Goal: Task Accomplishment & Management: Complete application form

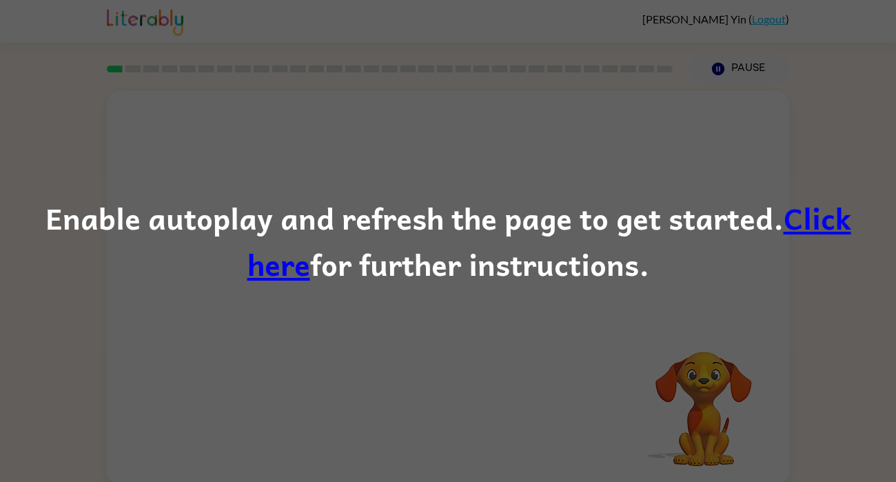
click at [842, 222] on link "Click here" at bounding box center [549, 240] width 604 height 93
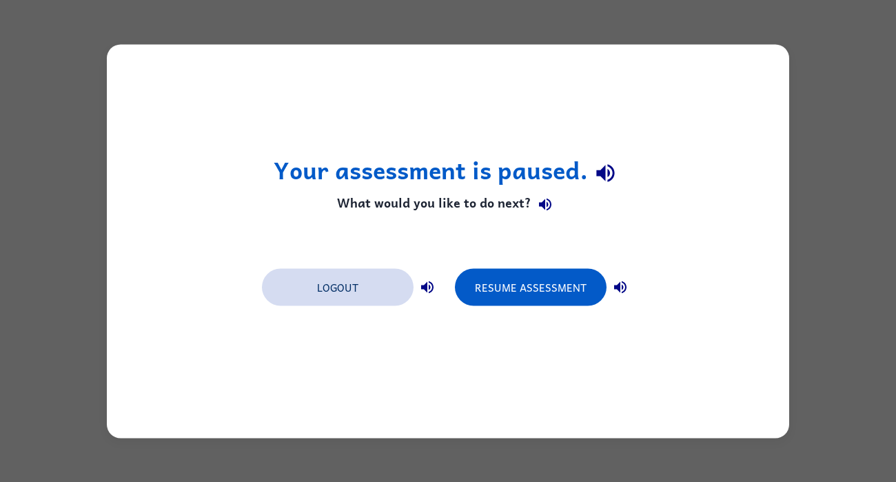
click at [372, 278] on button "Logout" at bounding box center [338, 286] width 152 height 37
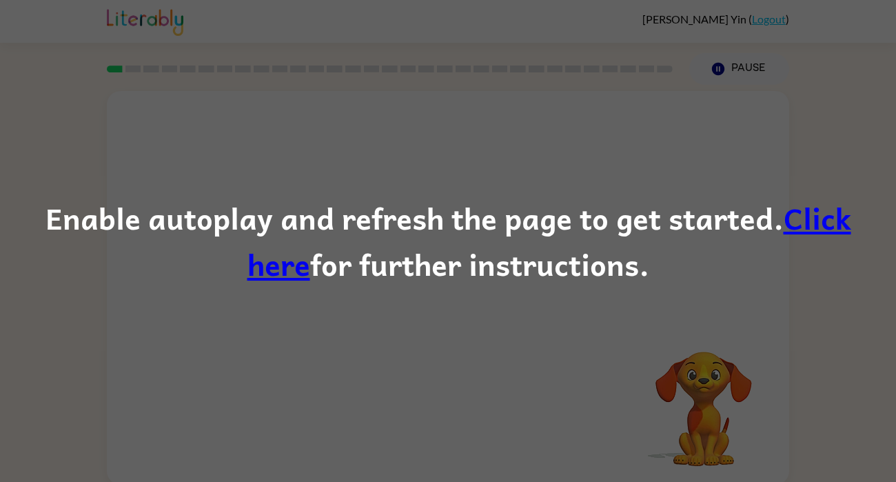
click at [465, 81] on div "Enable autoplay and refresh the page to get started. Click here for further ins…" at bounding box center [448, 241] width 896 height 482
click at [480, 169] on div "Enable autoplay and refresh the page to get started. Click here for further ins…" at bounding box center [448, 241] width 896 height 482
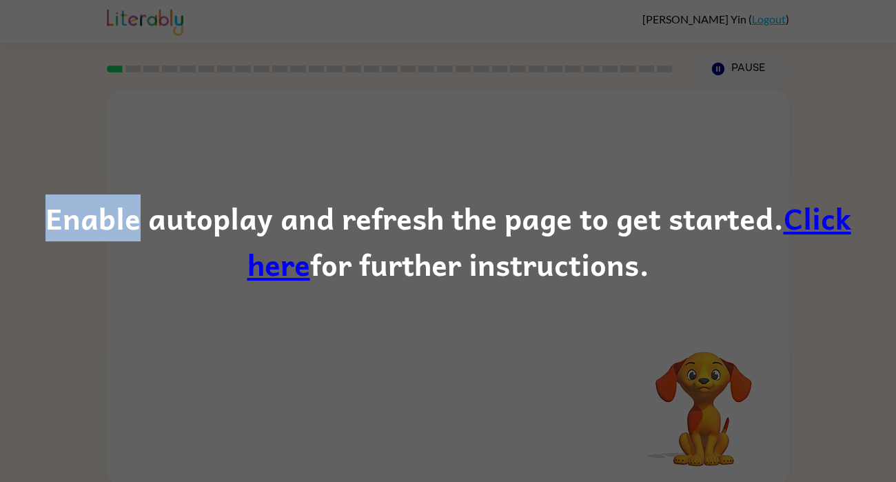
click at [480, 169] on div "Enable autoplay and refresh the page to get started. Click here for further ins…" at bounding box center [448, 241] width 896 height 482
click at [780, 214] on link "Click here" at bounding box center [549, 240] width 604 height 93
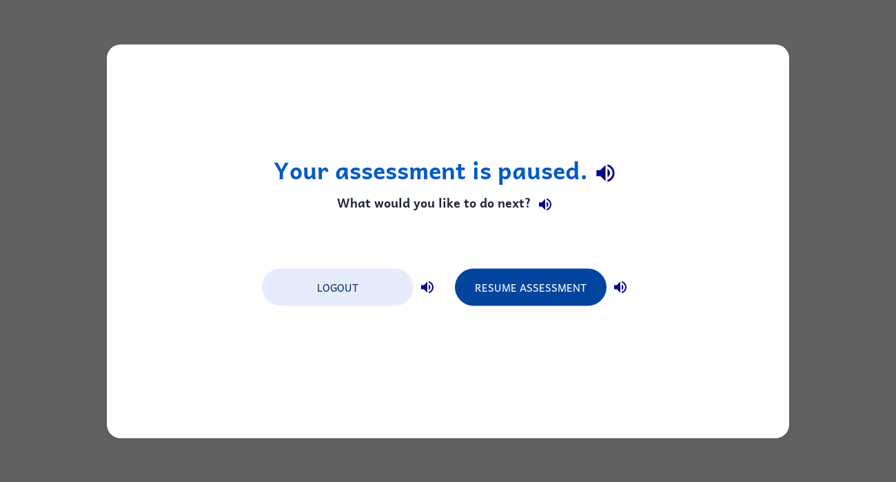
click at [562, 272] on button "Resume Assessment" at bounding box center [531, 286] width 152 height 37
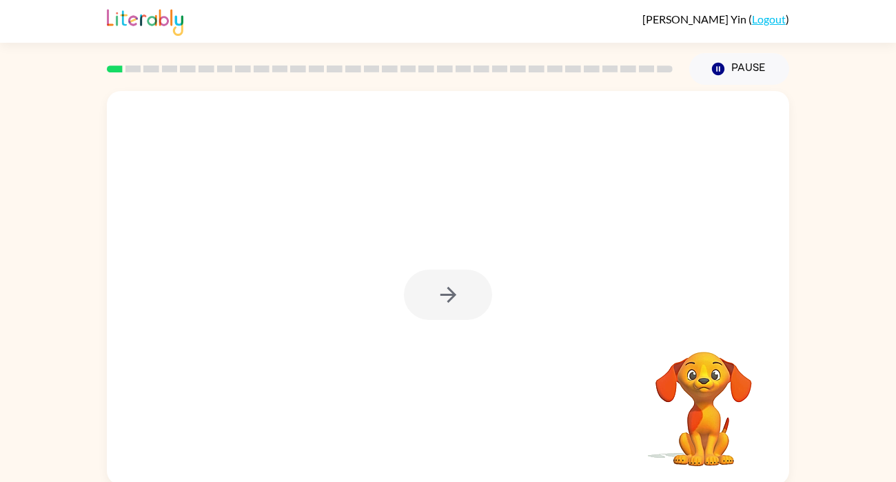
click at [461, 304] on div at bounding box center [448, 295] width 88 height 50
click at [457, 287] on icon "button" at bounding box center [448, 295] width 24 height 24
click at [620, 283] on div at bounding box center [448, 207] width 682 height 232
click at [707, 406] on video "Your browser must support playing .mp4 files to use Literably. Please try using…" at bounding box center [704, 399] width 138 height 138
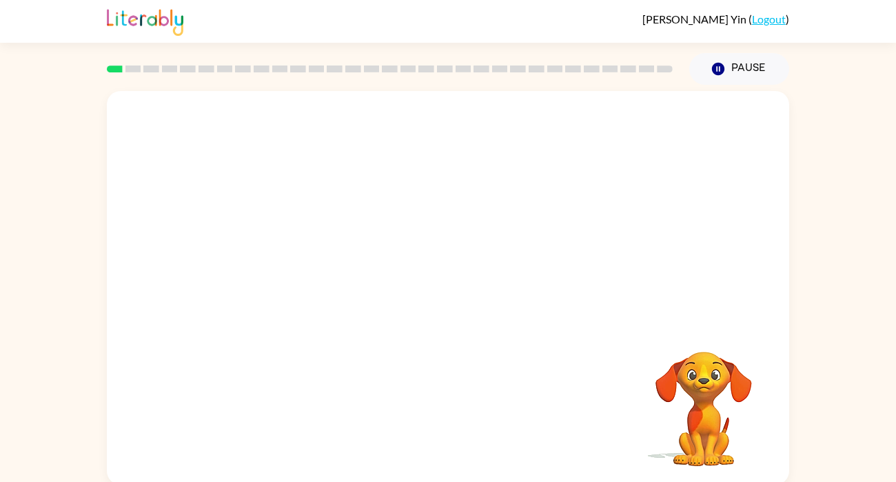
click at [707, 406] on video "Your browser must support playing .mp4 files to use Literably. Please try using…" at bounding box center [704, 399] width 138 height 138
click at [687, 410] on video "Your browser must support playing .mp4 files to use Literably. Please try using…" at bounding box center [704, 399] width 138 height 138
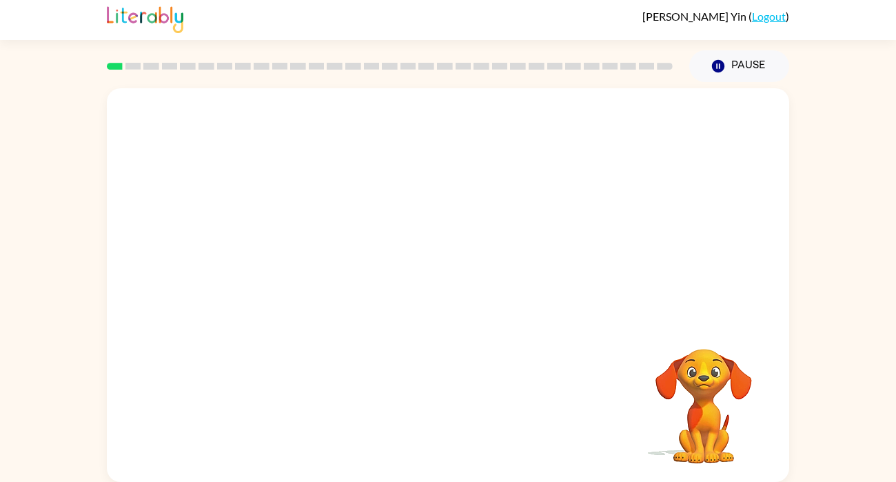
click at [698, 456] on video "Your browser must support playing .mp4 files to use Literably. Please try using…" at bounding box center [704, 396] width 138 height 138
click at [729, 427] on video "Your browser must support playing .mp4 files to use Literably. Please try using…" at bounding box center [704, 396] width 138 height 138
click at [715, 427] on video "Your browser must support playing .mp4 files to use Literably. Please try using…" at bounding box center [704, 396] width 138 height 138
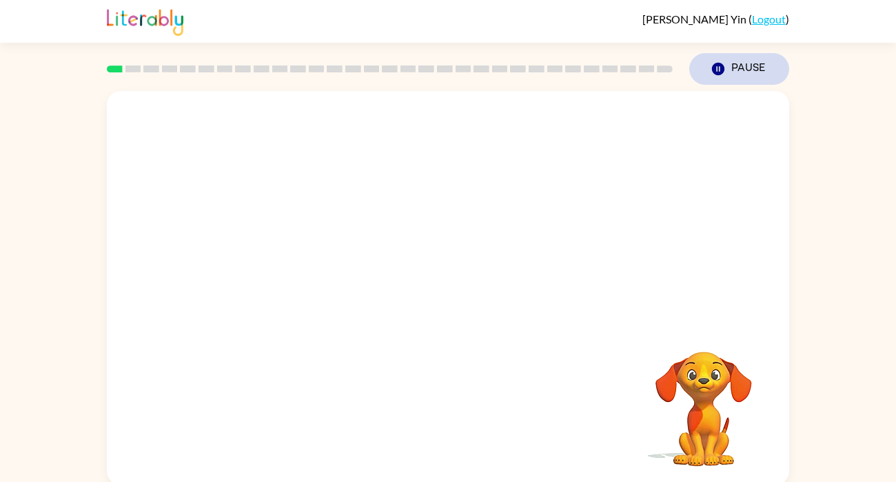
click at [722, 66] on icon "button" at bounding box center [718, 69] width 12 height 12
click at [733, 68] on button "Pause Pause" at bounding box center [739, 69] width 100 height 32
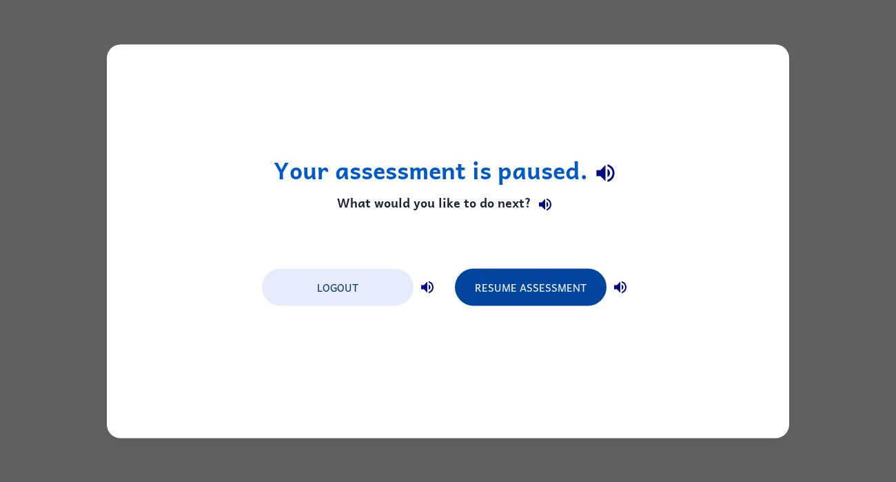
click at [554, 290] on button "Resume Assessment" at bounding box center [531, 286] width 152 height 37
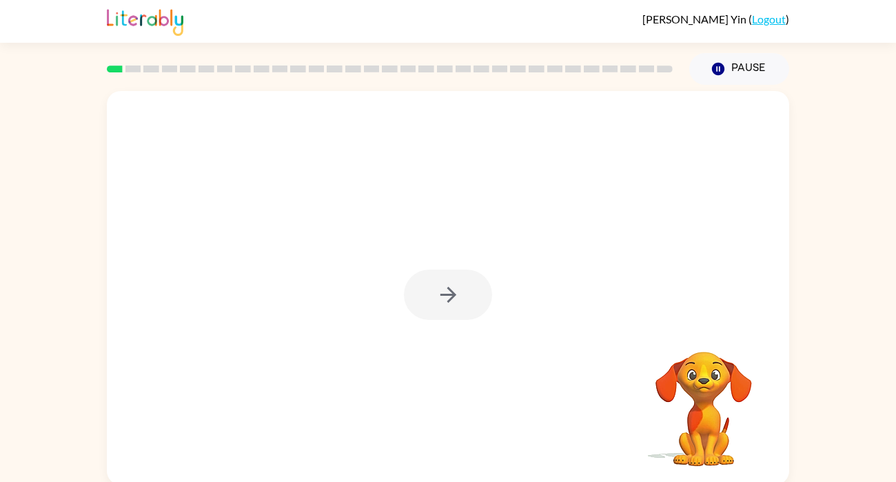
click at [438, 296] on div at bounding box center [448, 295] width 88 height 50
click at [445, 296] on icon "button" at bounding box center [448, 295] width 16 height 16
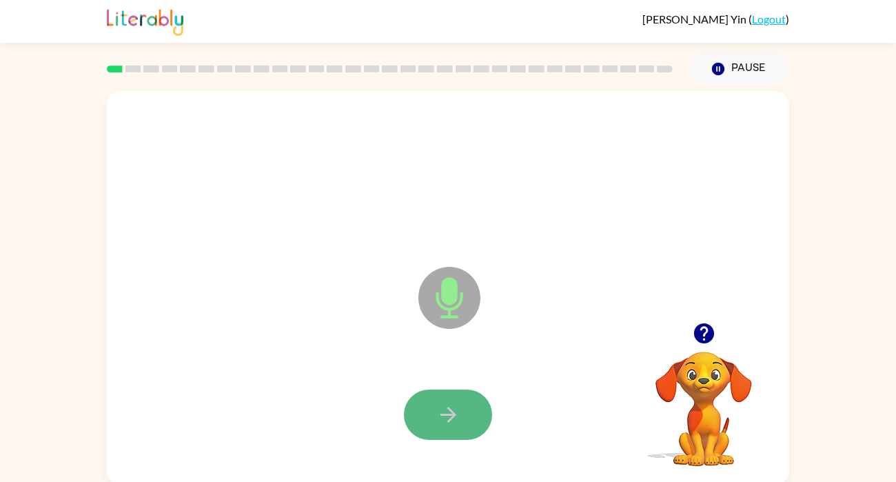
click at [449, 403] on icon "button" at bounding box center [448, 415] width 24 height 24
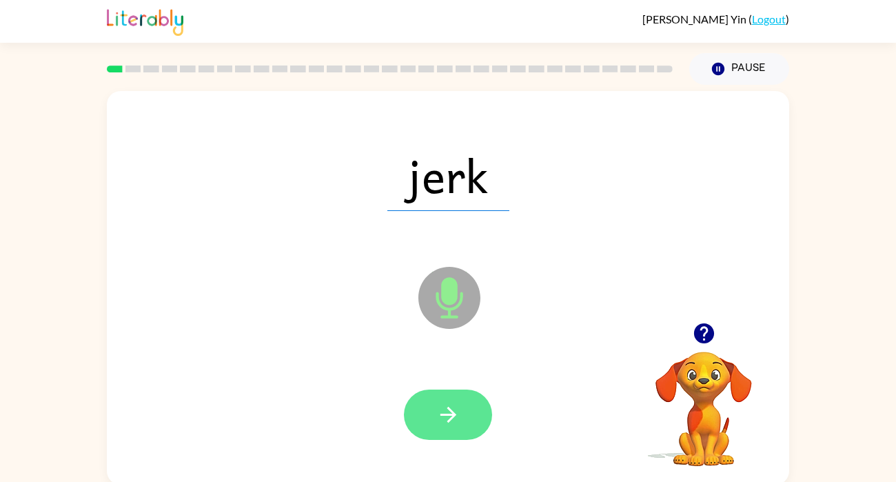
click at [449, 406] on icon "button" at bounding box center [448, 415] width 24 height 24
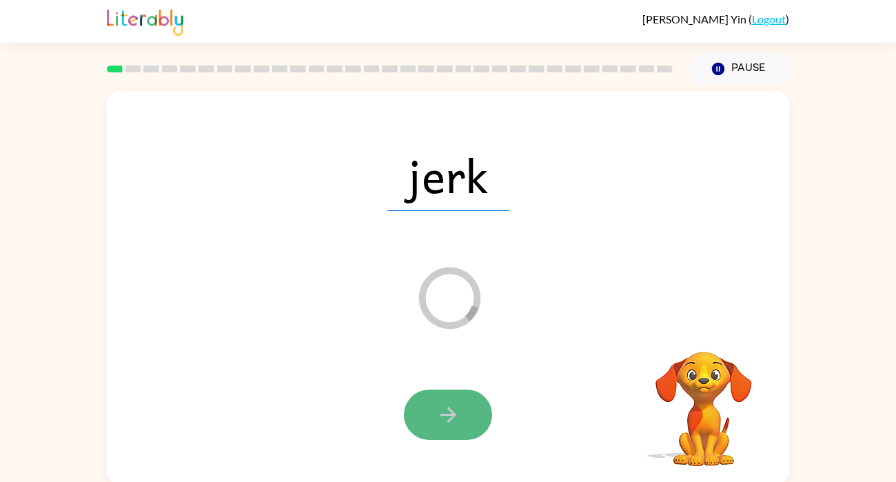
click at [449, 406] on icon "button" at bounding box center [448, 415] width 24 height 24
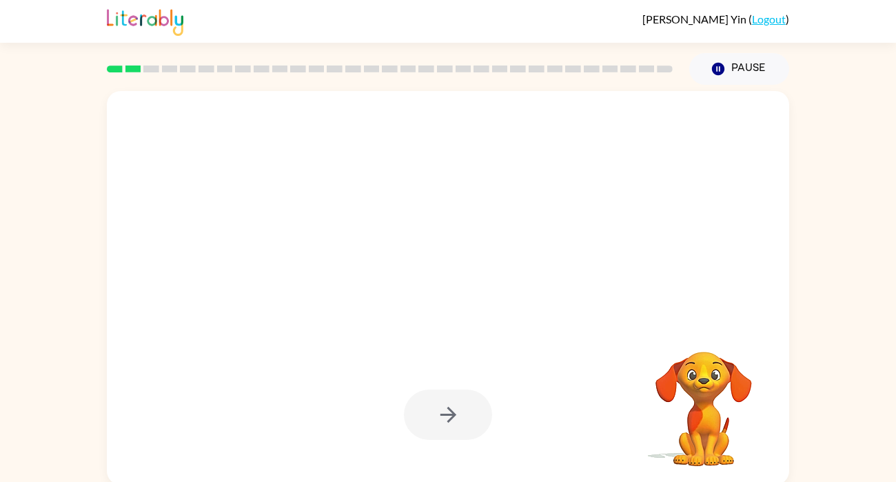
click at [401, 218] on div at bounding box center [448, 175] width 655 height 113
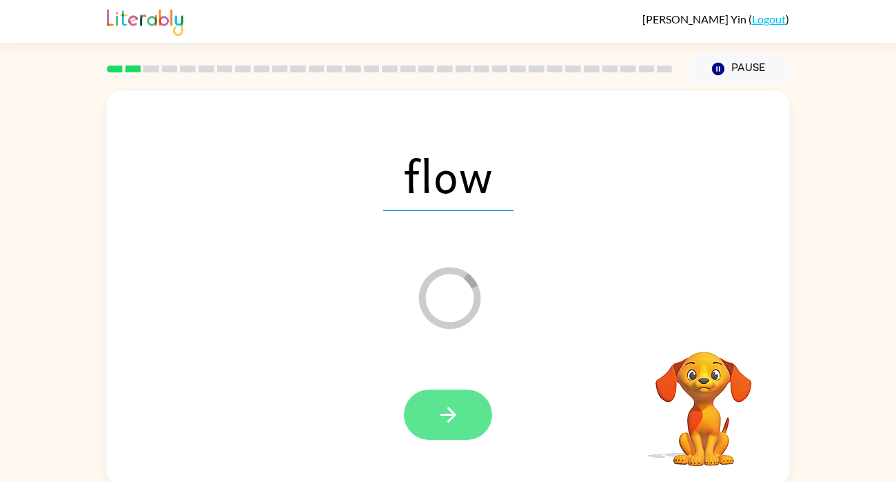
click at [459, 390] on button "button" at bounding box center [448, 414] width 88 height 50
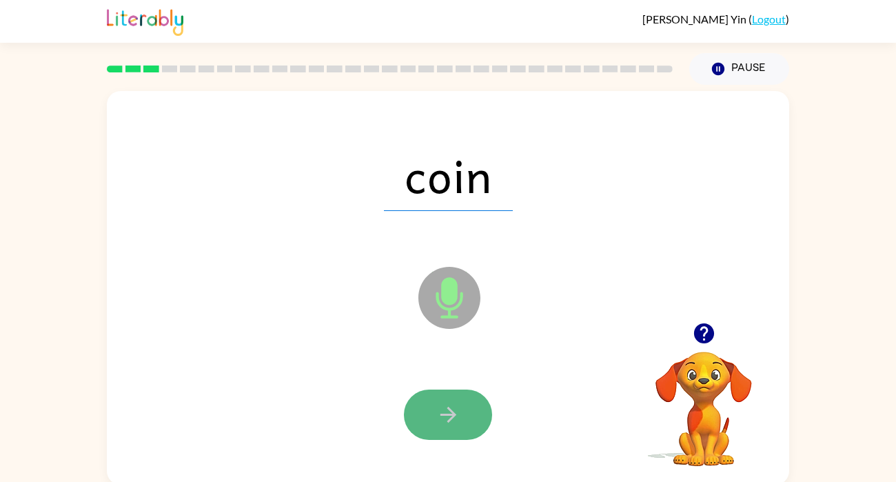
click at [451, 420] on icon "button" at bounding box center [448, 415] width 16 height 16
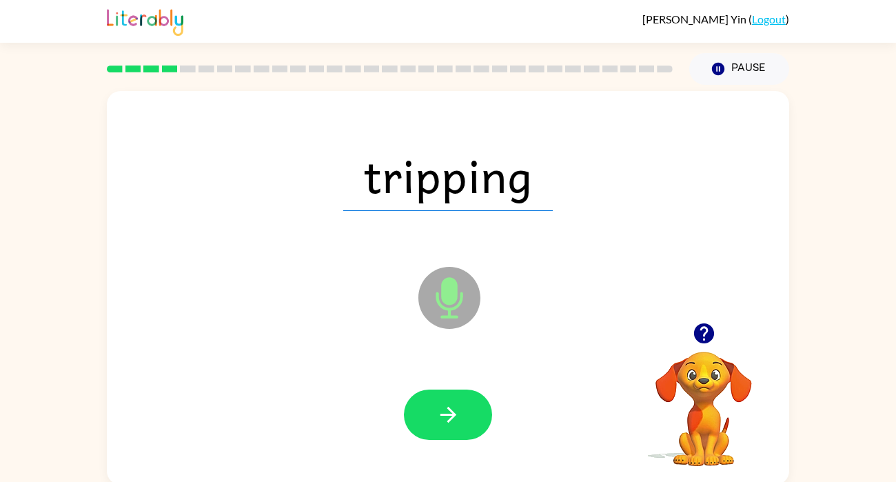
click at [451, 420] on icon "button" at bounding box center [448, 415] width 16 height 16
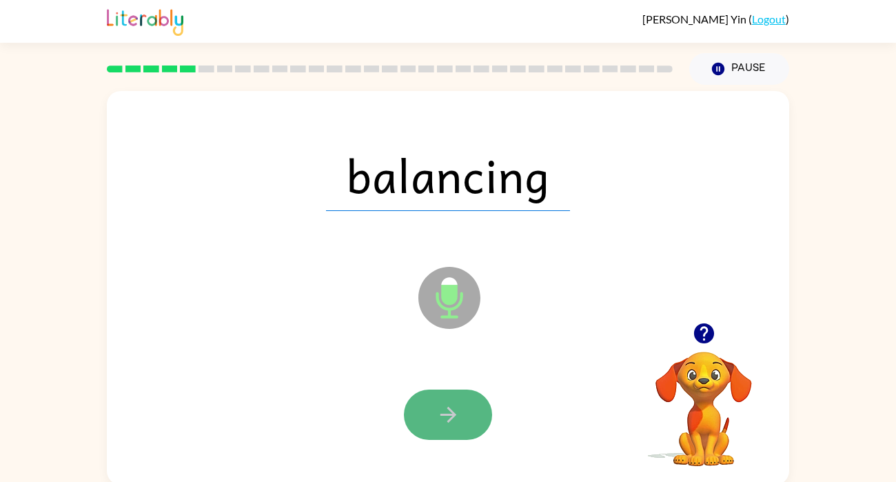
click at [451, 419] on icon "button" at bounding box center [448, 415] width 16 height 16
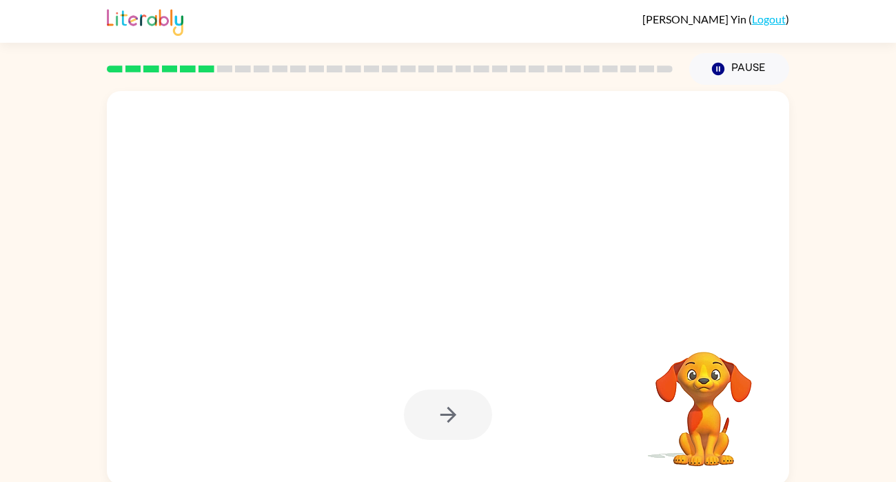
click at [451, 419] on div at bounding box center [448, 414] width 88 height 50
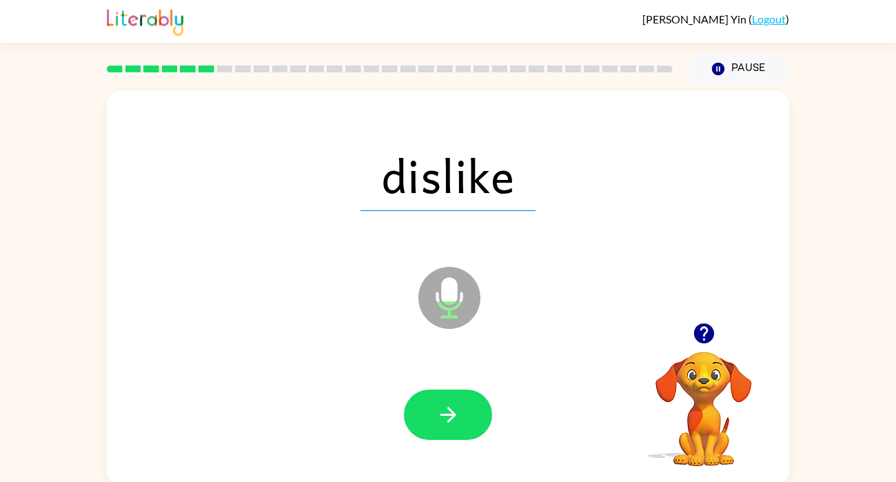
click at [451, 419] on icon "button" at bounding box center [448, 415] width 16 height 16
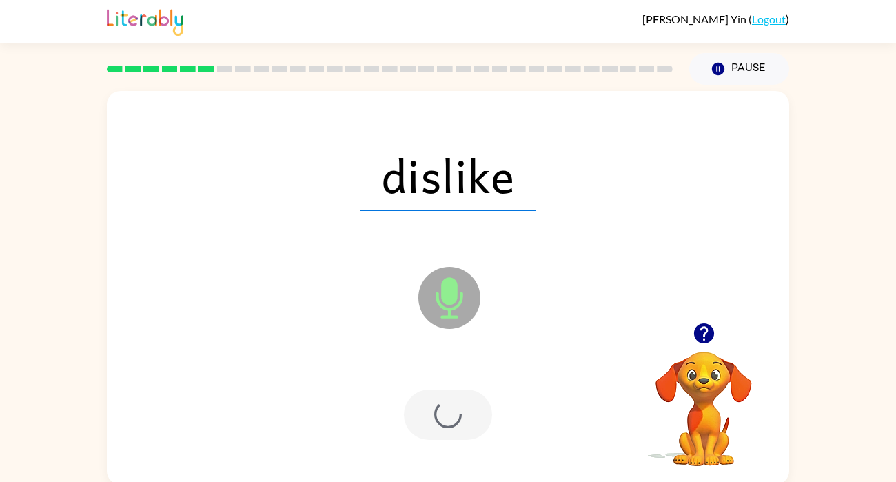
click at [451, 419] on div at bounding box center [448, 414] width 88 height 50
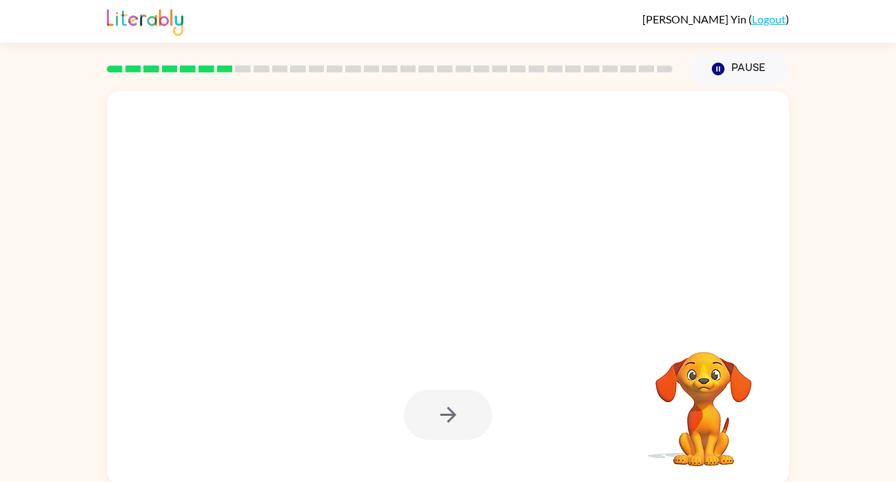
click at [451, 419] on div at bounding box center [448, 414] width 88 height 50
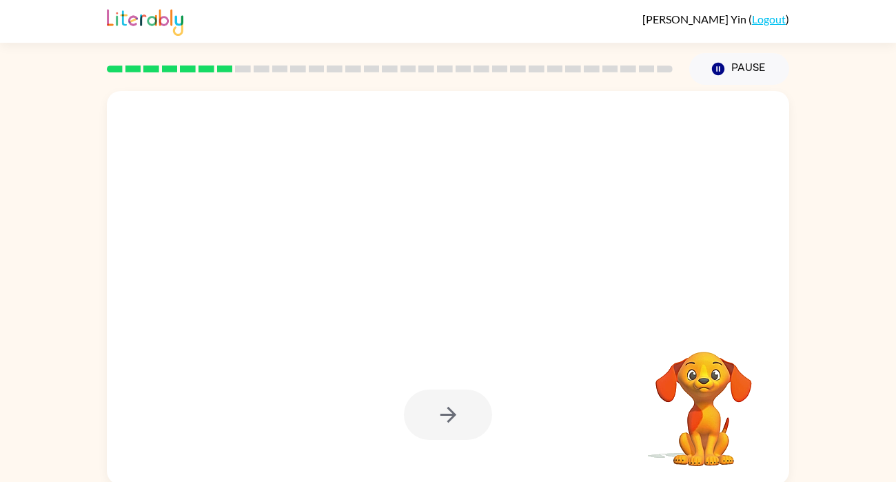
click at [451, 419] on div at bounding box center [448, 414] width 88 height 50
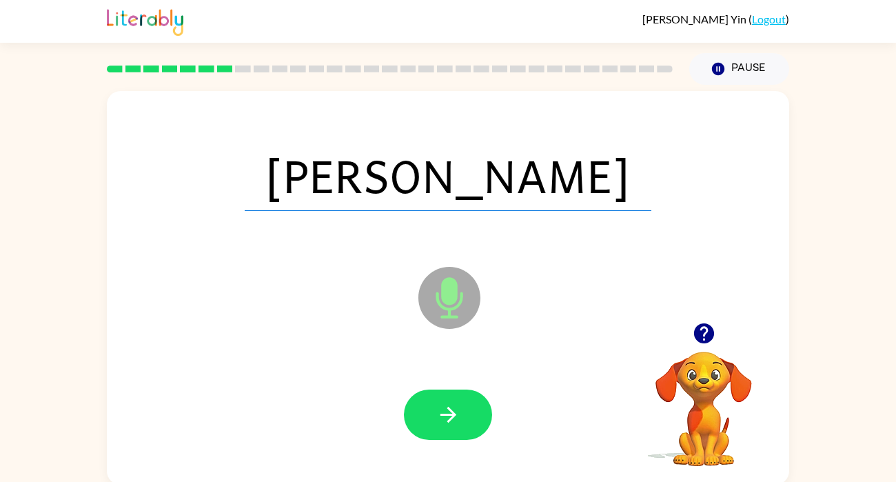
click at [451, 419] on icon "button" at bounding box center [448, 415] width 16 height 16
click at [451, 419] on div at bounding box center [448, 414] width 88 height 50
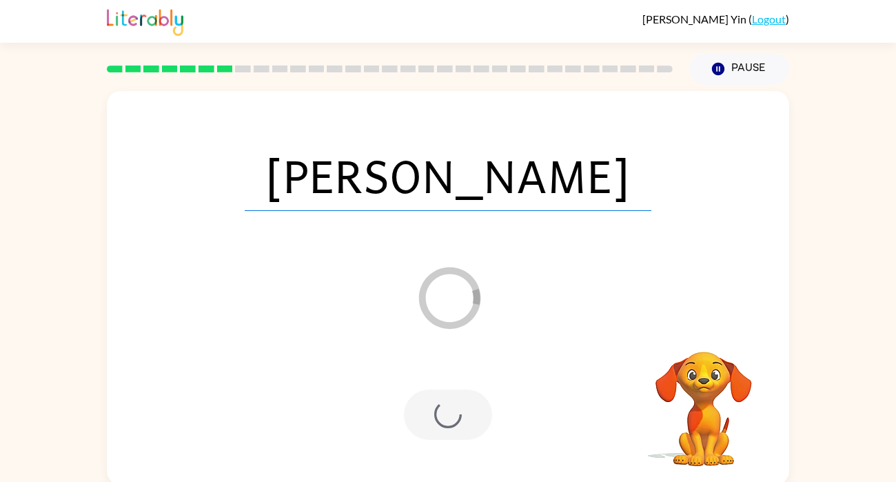
click at [452, 418] on div at bounding box center [448, 414] width 88 height 50
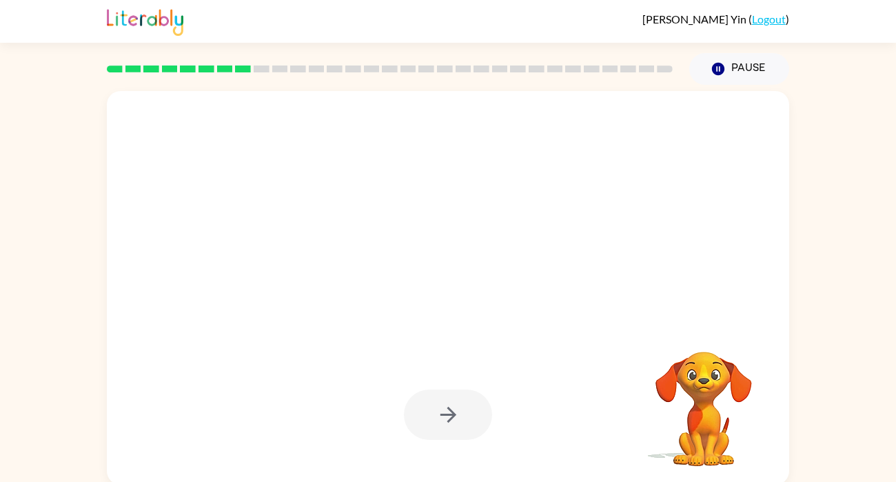
click at [452, 418] on div at bounding box center [448, 414] width 88 height 50
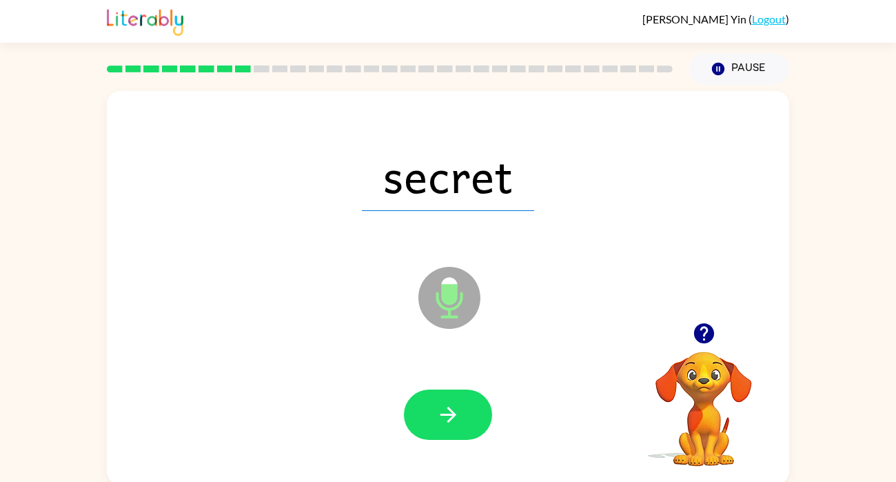
click at [452, 418] on icon "button" at bounding box center [448, 415] width 24 height 24
click at [452, 418] on div at bounding box center [448, 414] width 88 height 50
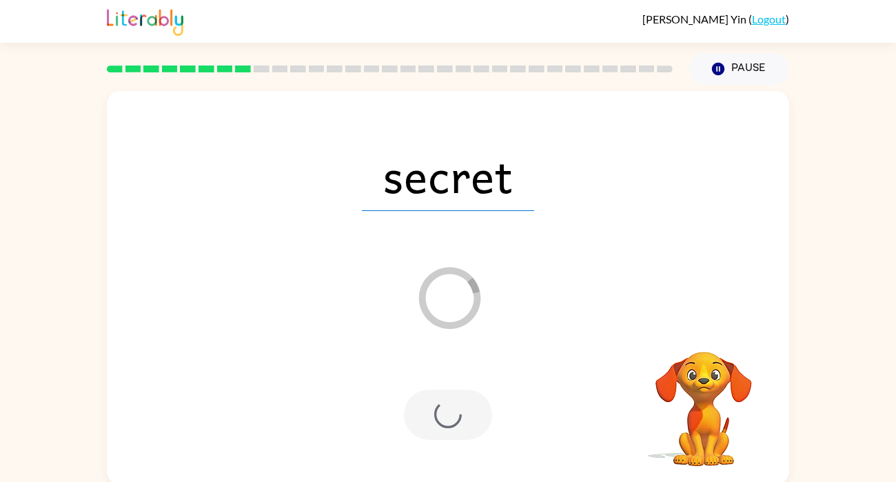
click at [452, 418] on div at bounding box center [448, 414] width 88 height 50
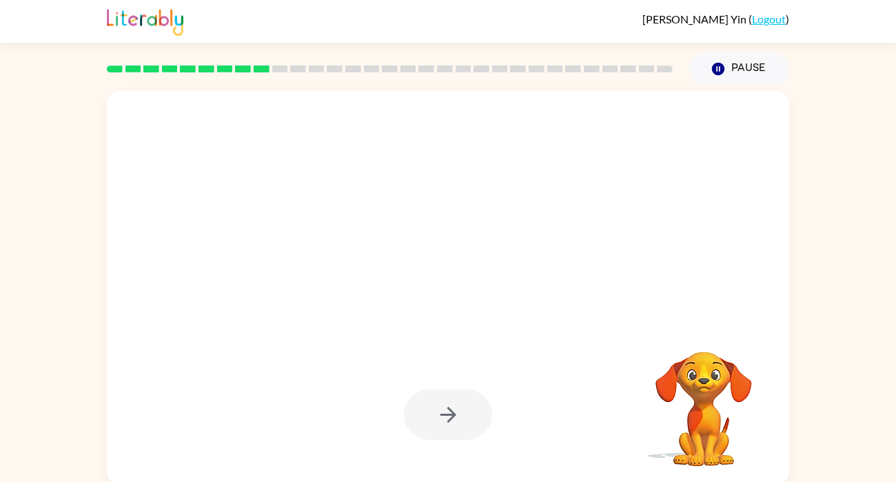
click at [452, 418] on div at bounding box center [448, 414] width 88 height 50
click at [453, 420] on div at bounding box center [448, 414] width 88 height 50
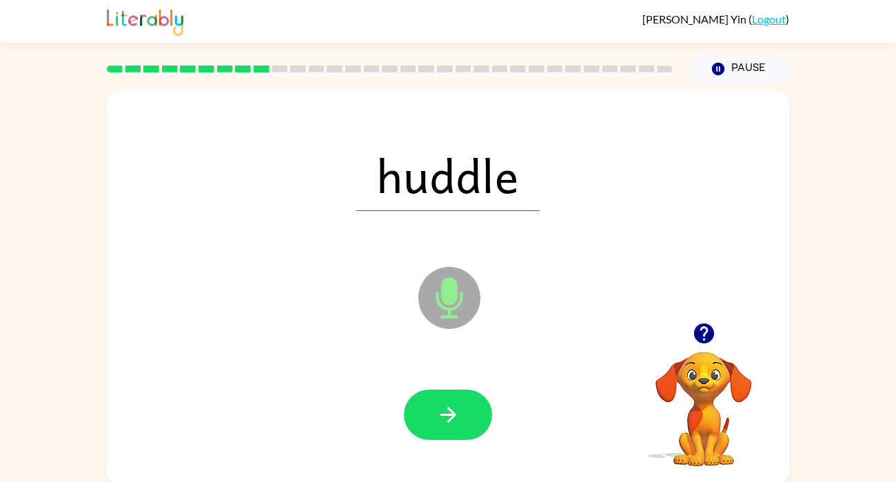
click at [453, 420] on icon "button" at bounding box center [448, 415] width 24 height 24
click at [453, 420] on div at bounding box center [448, 414] width 88 height 50
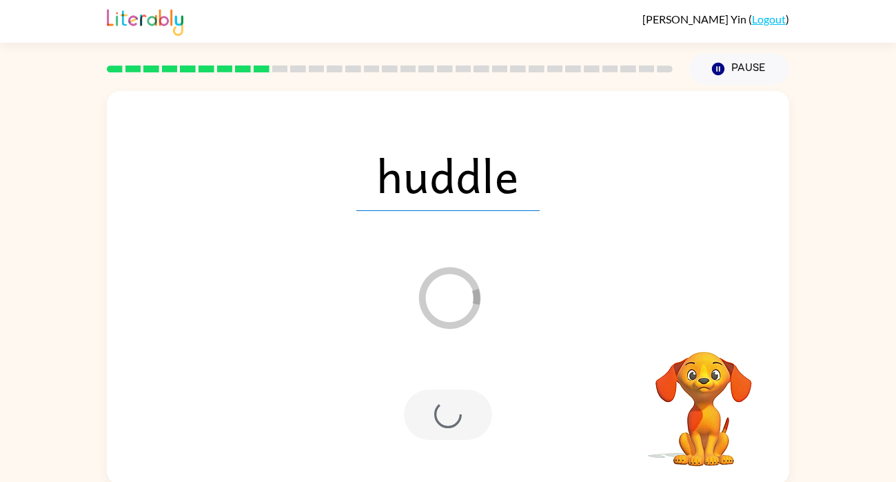
click at [453, 420] on div at bounding box center [448, 414] width 88 height 50
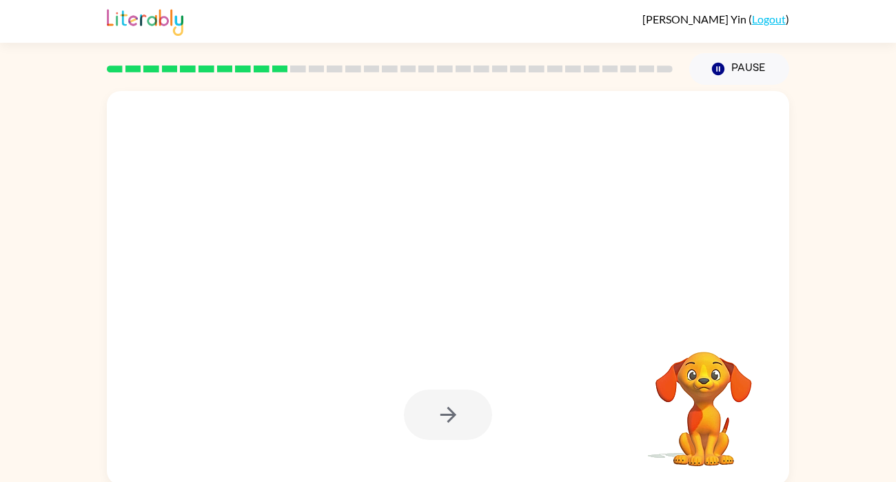
click at [453, 420] on div at bounding box center [448, 414] width 88 height 50
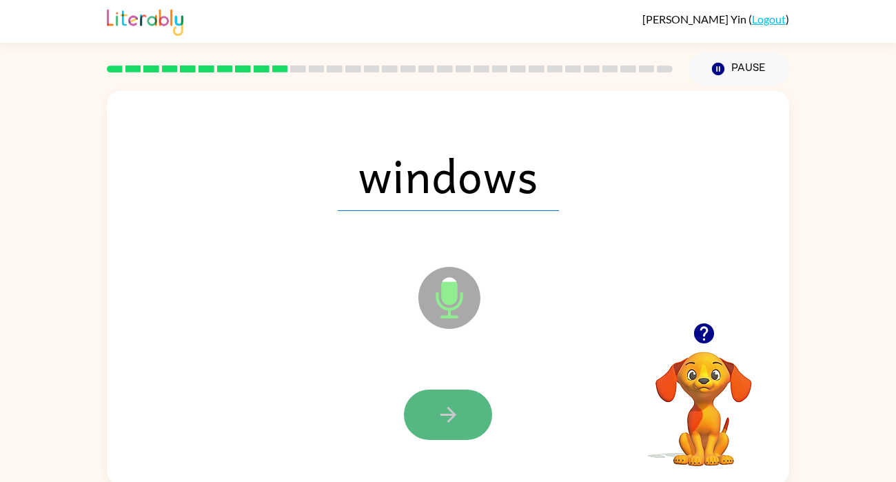
click at [453, 420] on icon "button" at bounding box center [448, 415] width 24 height 24
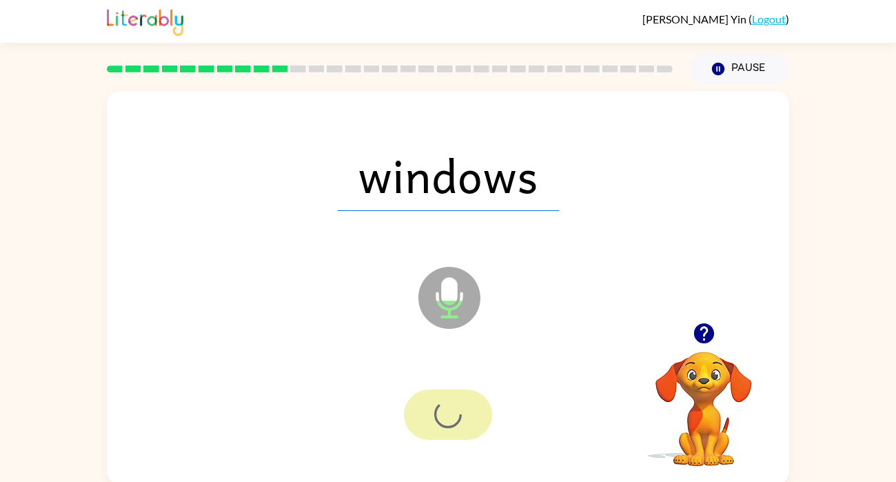
click at [453, 420] on div at bounding box center [448, 414] width 88 height 50
click at [453, 419] on div at bounding box center [448, 414] width 88 height 50
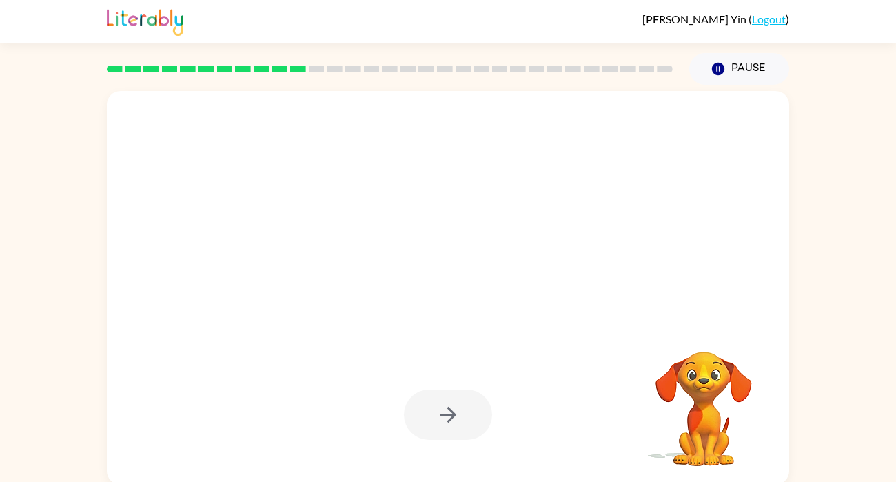
click at [453, 419] on div at bounding box center [448, 414] width 88 height 50
click at [453, 420] on div at bounding box center [448, 414] width 88 height 50
click at [453, 420] on icon "button" at bounding box center [448, 415] width 24 height 24
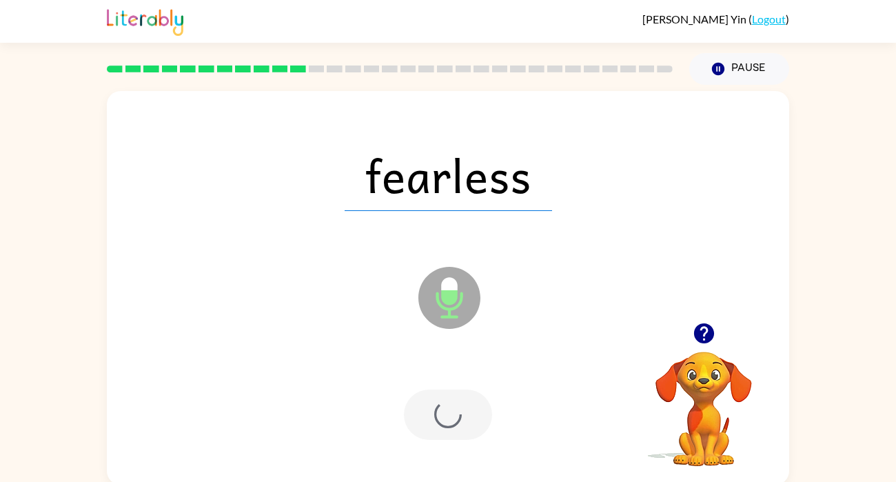
click at [453, 420] on div at bounding box center [448, 414] width 88 height 50
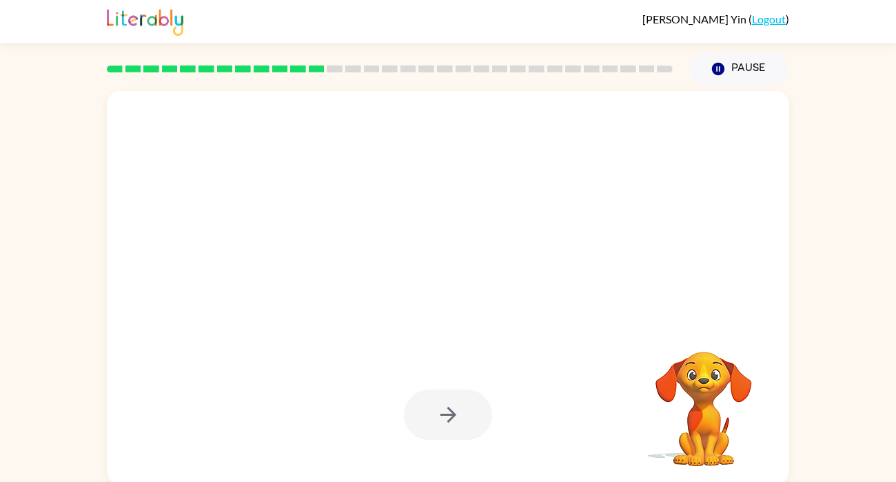
click at [453, 420] on div at bounding box center [448, 414] width 88 height 50
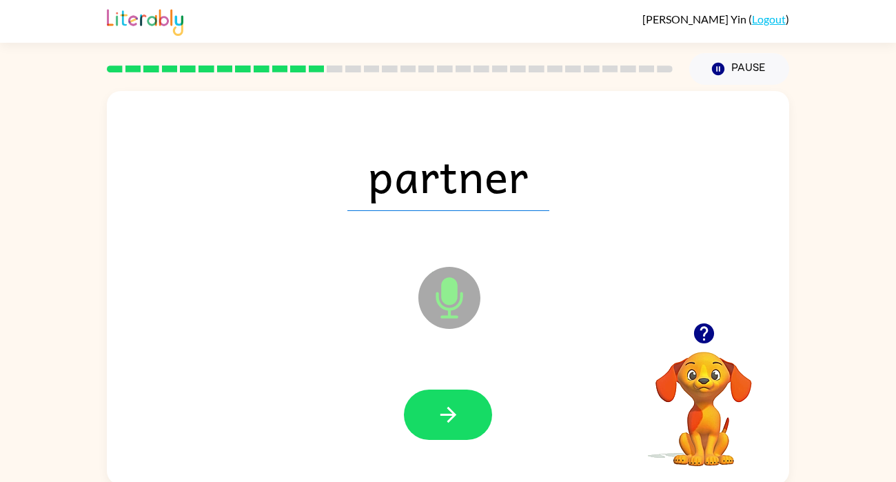
click at [453, 420] on icon "button" at bounding box center [448, 415] width 24 height 24
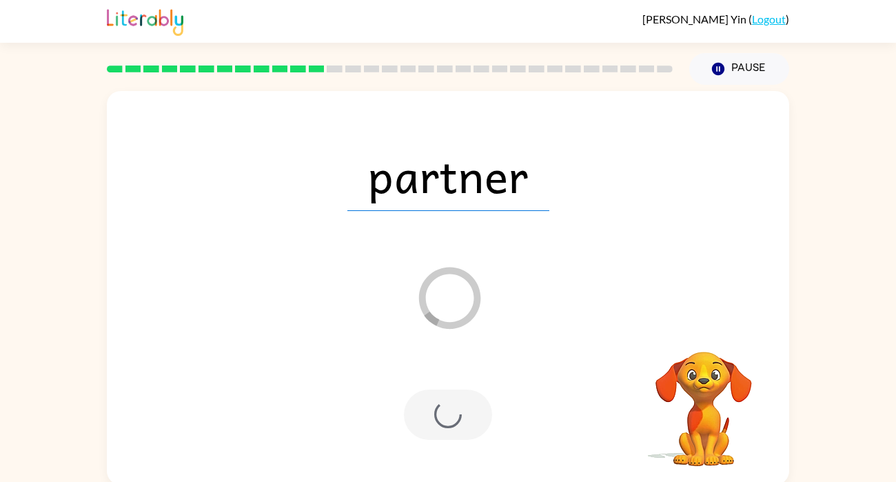
click at [453, 419] on div at bounding box center [448, 414] width 88 height 50
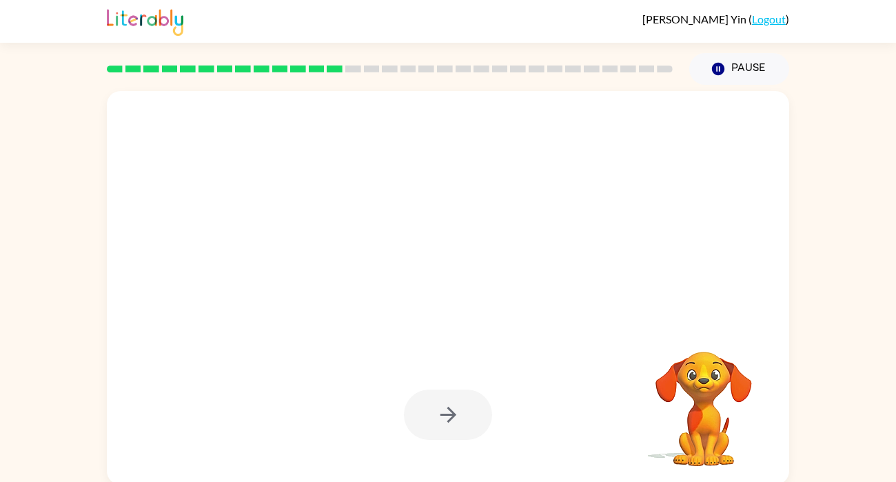
click at [453, 419] on div at bounding box center [448, 414] width 88 height 50
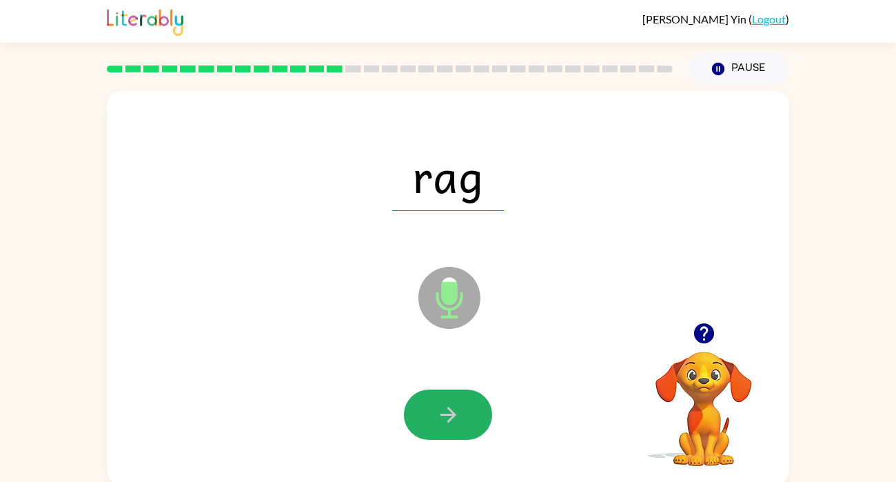
click at [453, 419] on icon "button" at bounding box center [448, 415] width 24 height 24
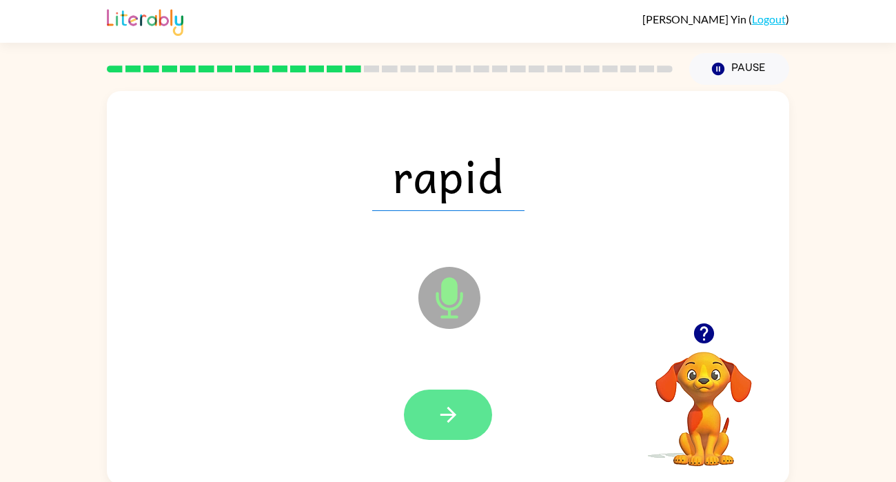
click at [435, 398] on button "button" at bounding box center [448, 414] width 88 height 50
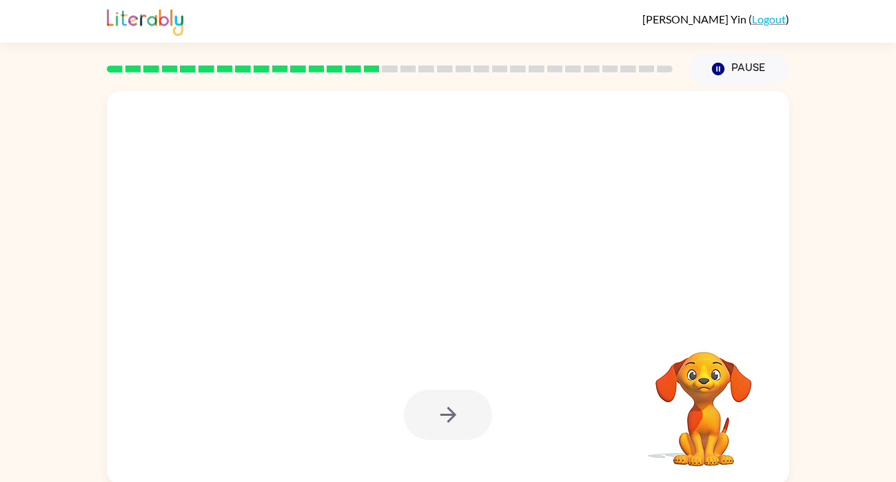
click at [454, 412] on div at bounding box center [448, 414] width 88 height 50
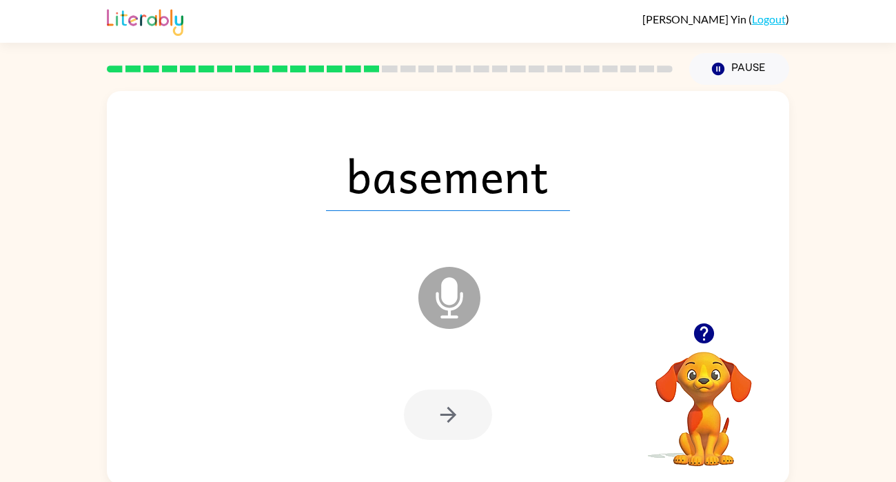
click at [454, 412] on icon "button" at bounding box center [448, 415] width 24 height 24
click at [454, 412] on div at bounding box center [448, 414] width 88 height 50
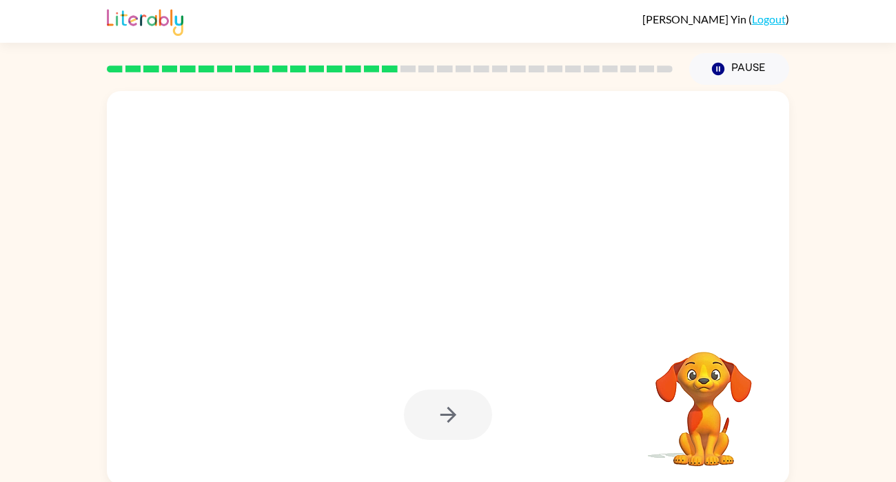
click at [453, 416] on div at bounding box center [448, 414] width 88 height 50
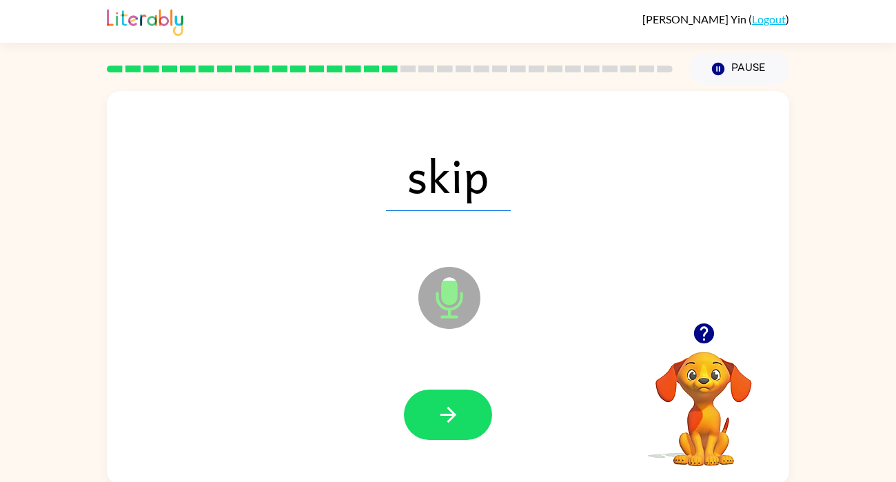
click at [453, 416] on icon "button" at bounding box center [448, 415] width 16 height 16
click at [454, 418] on div at bounding box center [448, 414] width 88 height 50
click at [454, 418] on icon "button" at bounding box center [448, 415] width 24 height 24
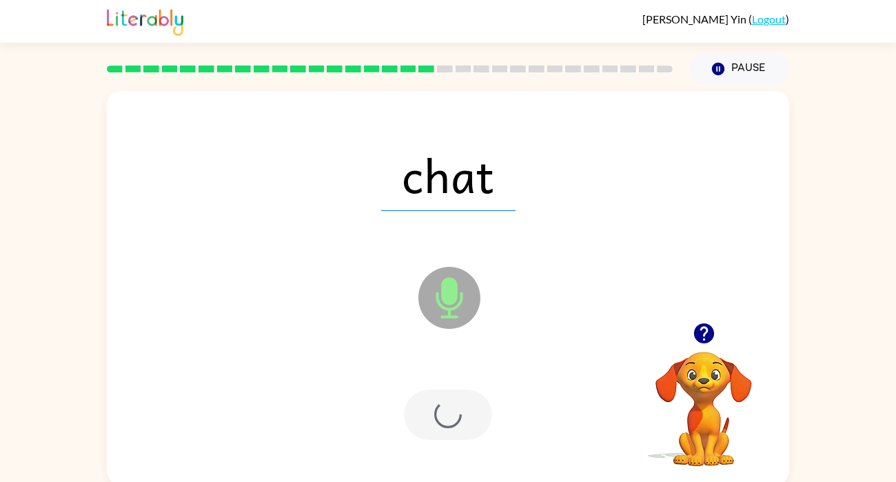
click at [454, 418] on div at bounding box center [448, 414] width 88 height 50
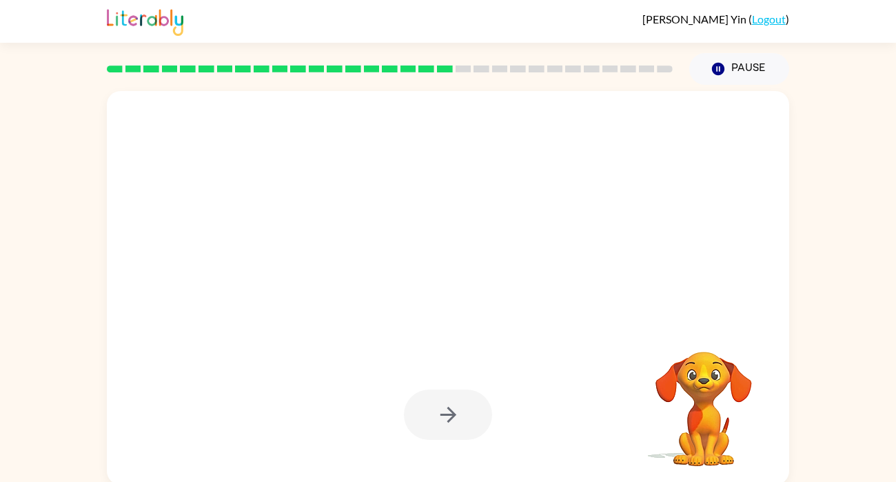
click at [454, 418] on div at bounding box center [448, 414] width 88 height 50
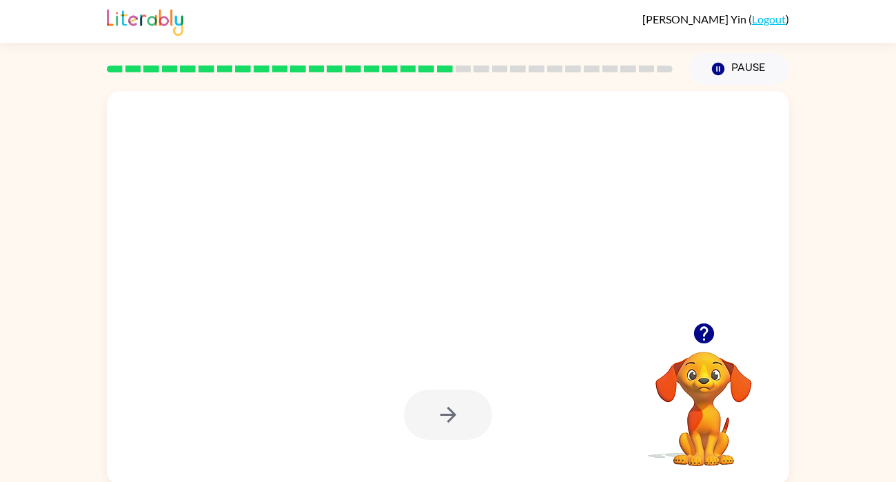
click at [454, 418] on div at bounding box center [448, 414] width 88 height 50
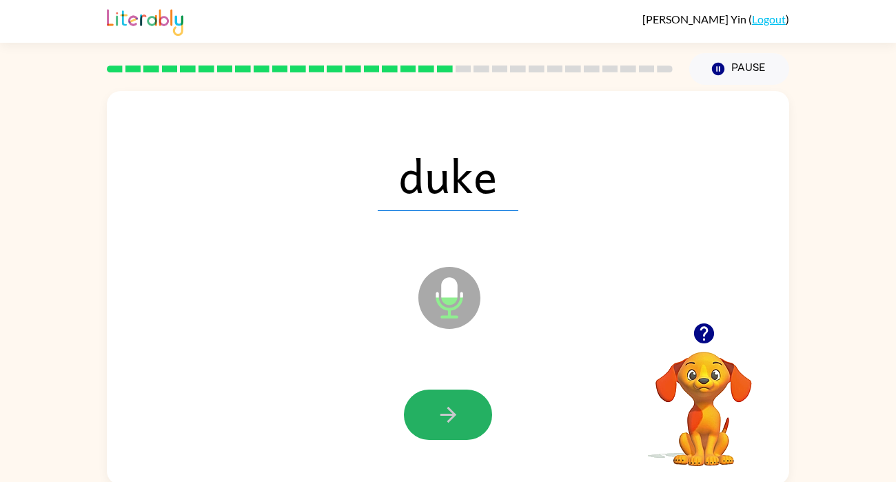
click at [454, 418] on icon "button" at bounding box center [448, 415] width 24 height 24
click at [454, 418] on div at bounding box center [448, 414] width 88 height 50
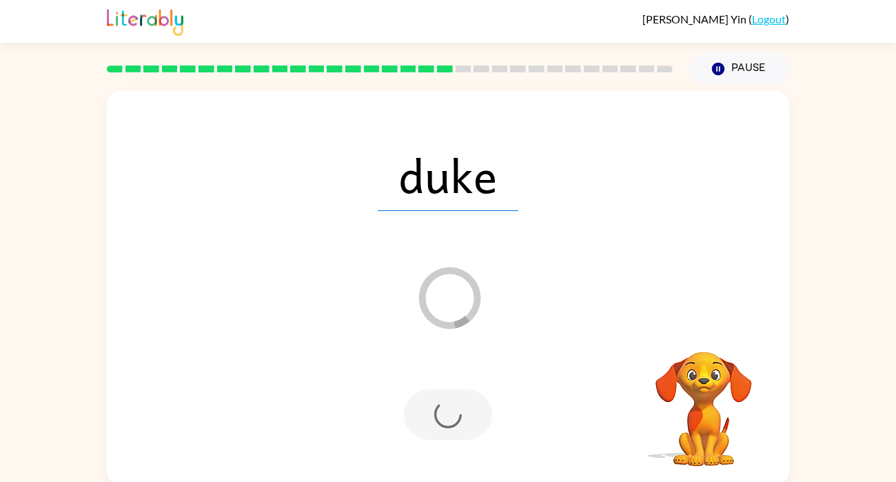
click at [454, 418] on div at bounding box center [448, 414] width 88 height 50
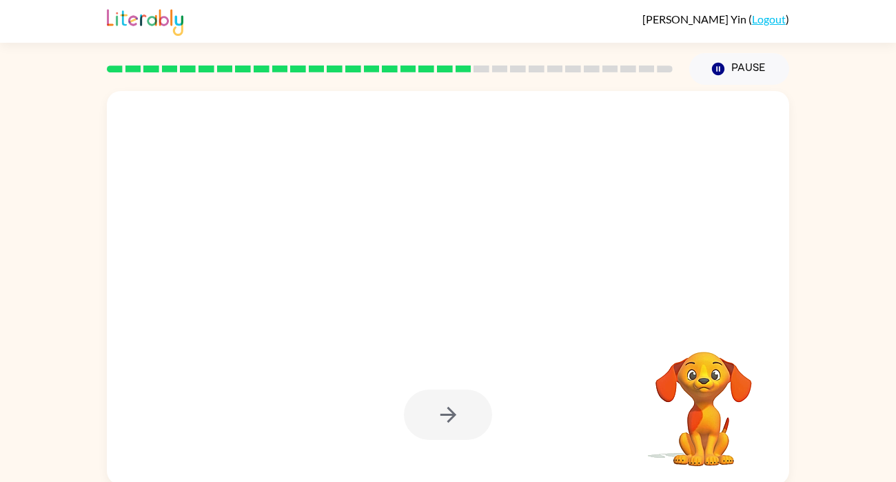
click at [454, 418] on div at bounding box center [448, 414] width 88 height 50
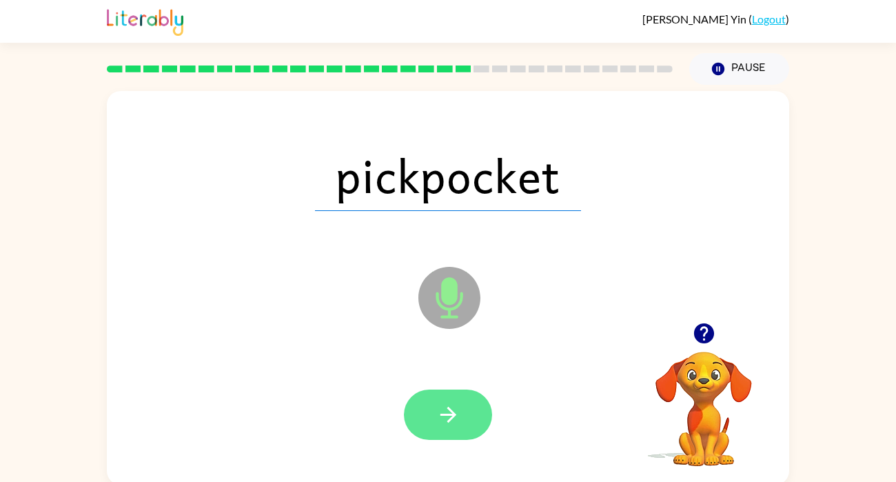
click at [453, 418] on icon "button" at bounding box center [448, 415] width 16 height 16
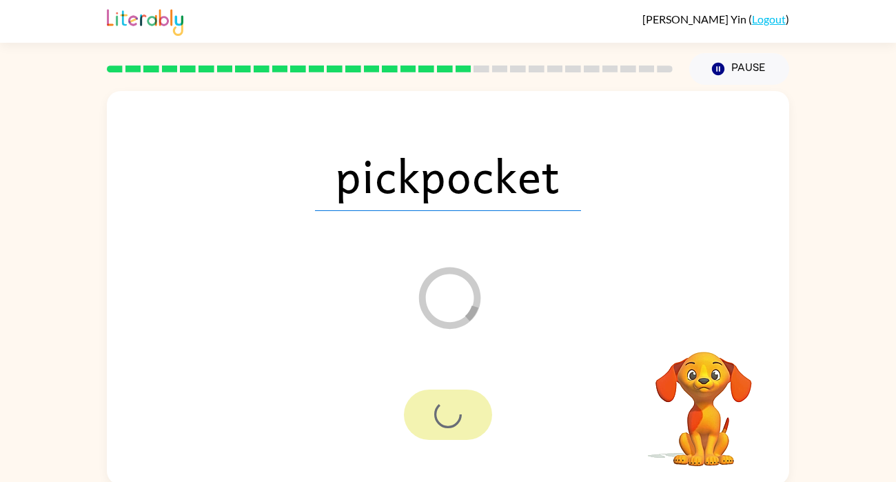
click at [453, 418] on div at bounding box center [448, 414] width 88 height 50
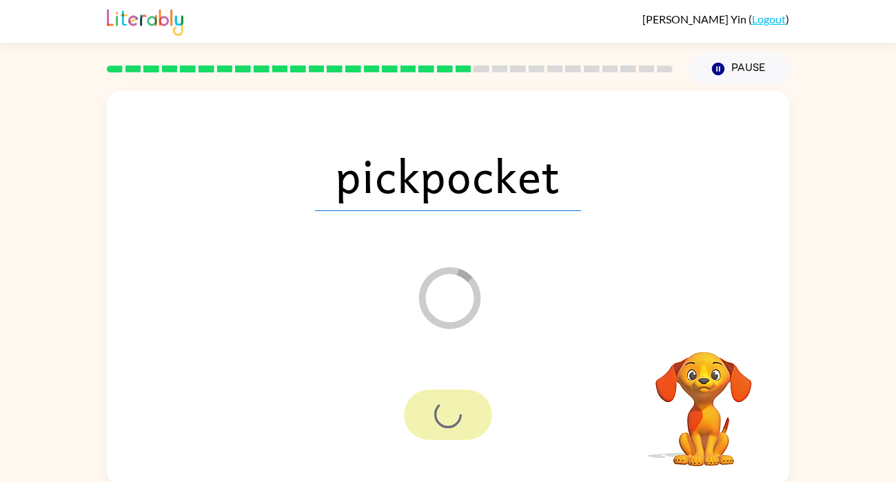
click at [453, 418] on div at bounding box center [448, 414] width 88 height 50
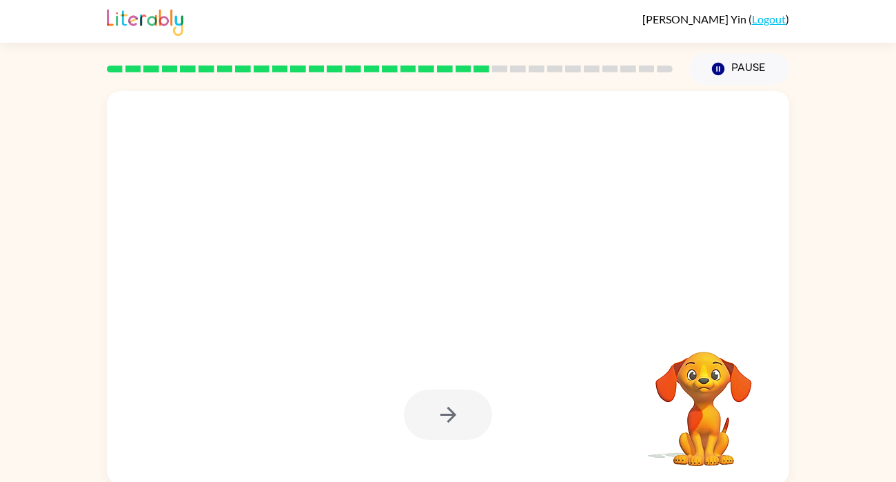
click at [453, 418] on div at bounding box center [448, 414] width 88 height 50
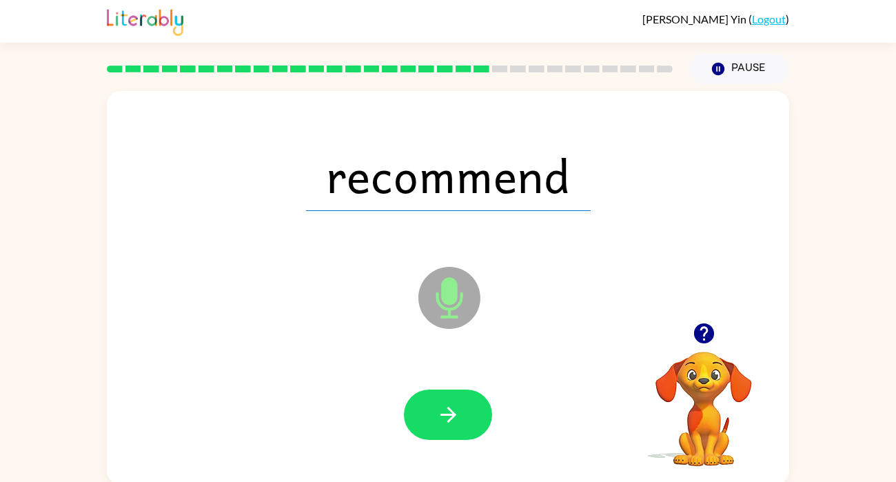
click at [453, 418] on icon "button" at bounding box center [448, 415] width 24 height 24
click at [453, 418] on div at bounding box center [448, 414] width 88 height 50
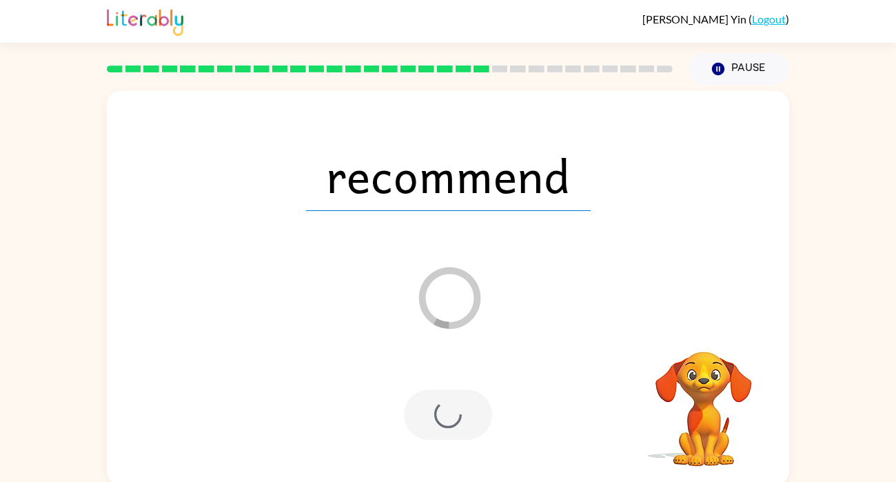
click at [453, 418] on div at bounding box center [448, 414] width 88 height 50
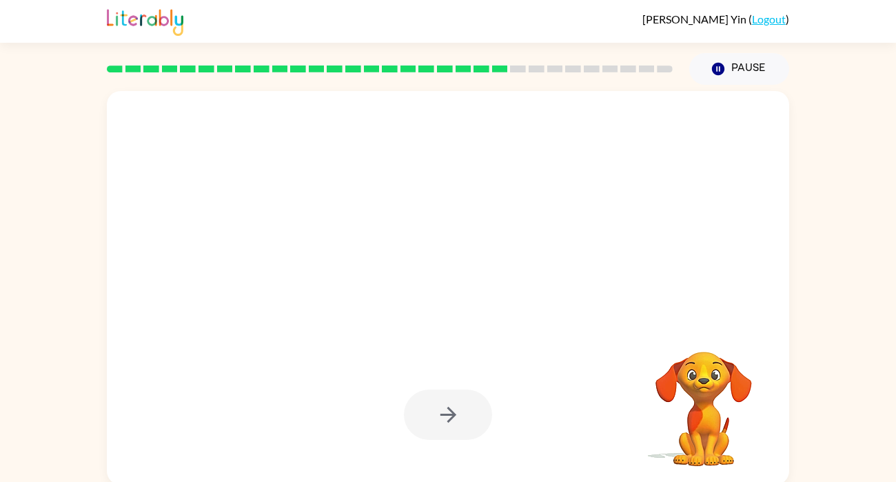
click at [453, 418] on div at bounding box center [448, 414] width 88 height 50
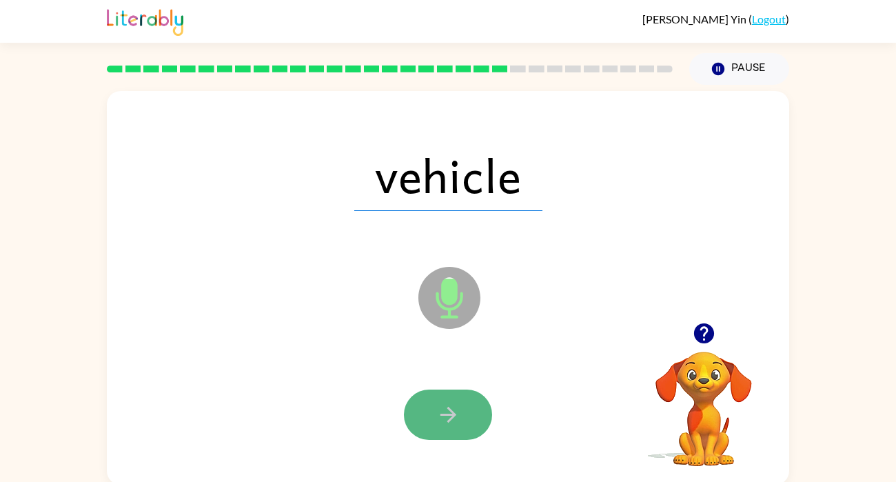
click at [453, 417] on icon "button" at bounding box center [448, 415] width 16 height 16
click at [453, 418] on div at bounding box center [448, 414] width 88 height 50
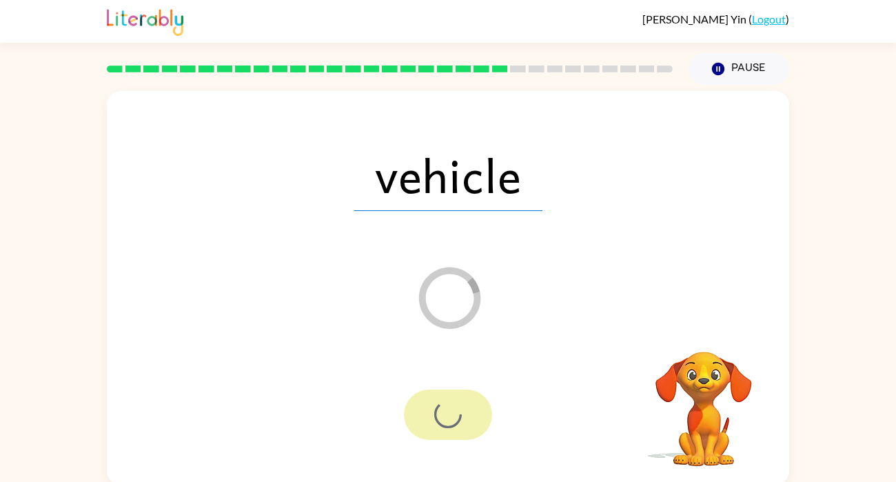
click at [454, 421] on div at bounding box center [448, 414] width 88 height 50
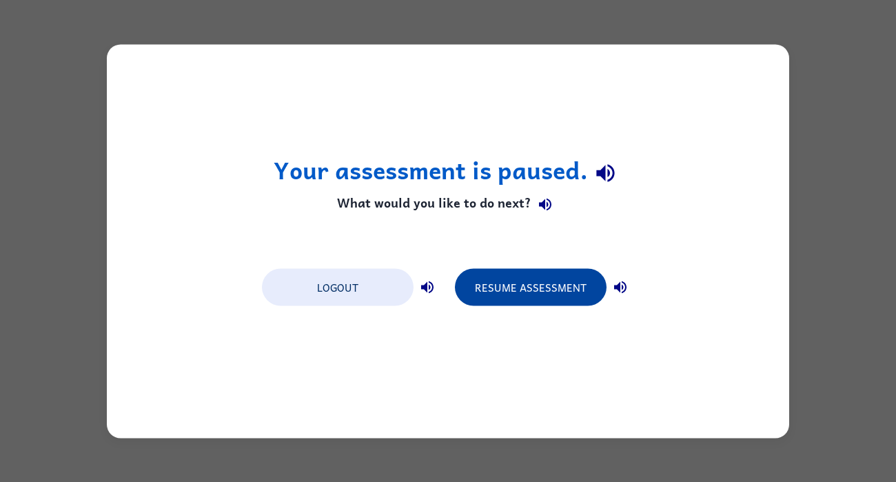
click at [529, 276] on button "Resume Assessment" at bounding box center [531, 286] width 152 height 37
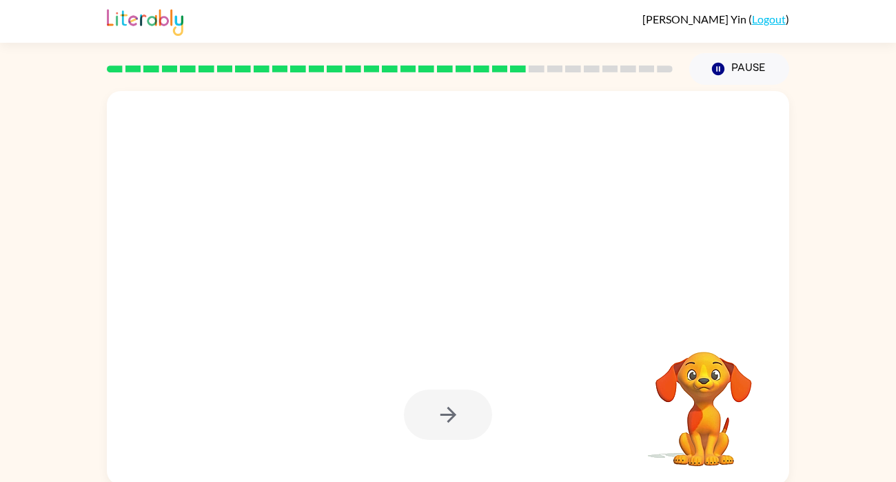
click at [427, 411] on div at bounding box center [448, 414] width 88 height 50
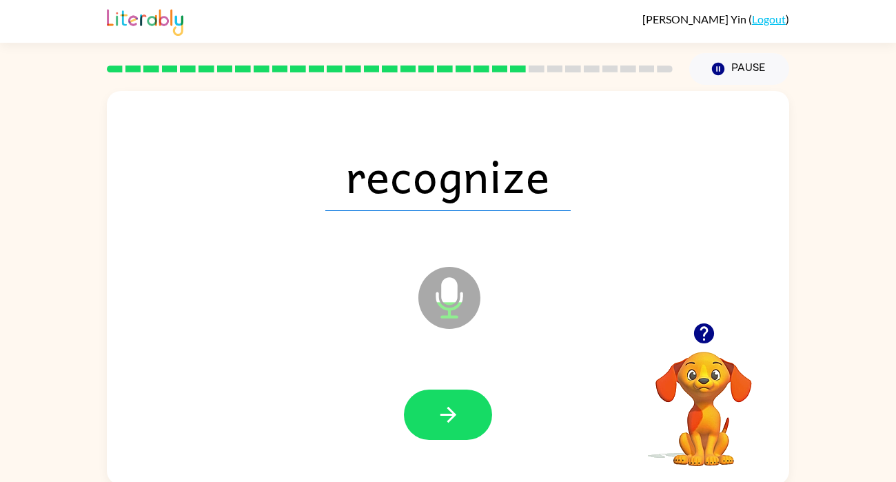
click at [427, 411] on button "button" at bounding box center [448, 414] width 88 height 50
click at [427, 411] on div at bounding box center [448, 414] width 88 height 50
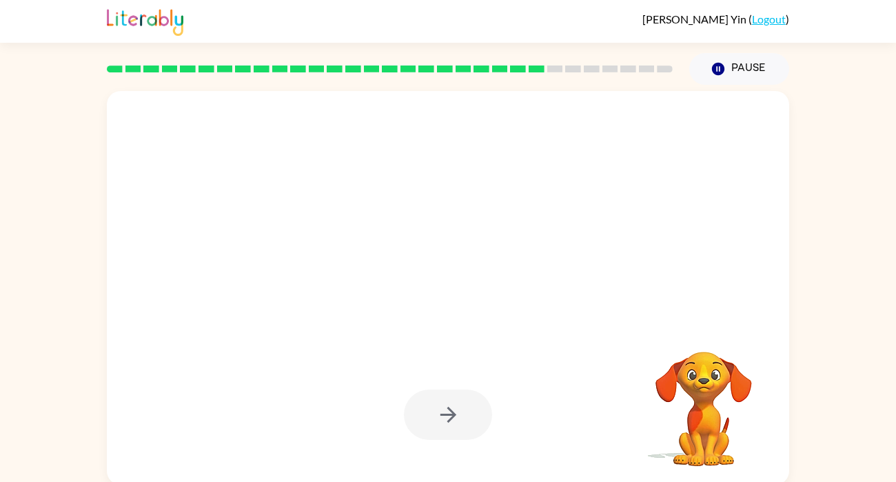
click at [430, 406] on div at bounding box center [448, 414] width 88 height 50
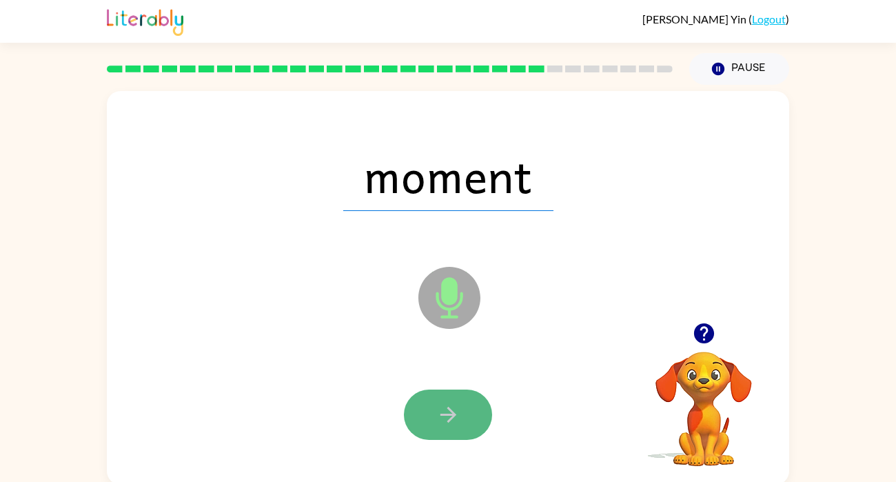
click at [440, 411] on icon "button" at bounding box center [448, 415] width 24 height 24
click at [440, 411] on div at bounding box center [448, 414] width 88 height 50
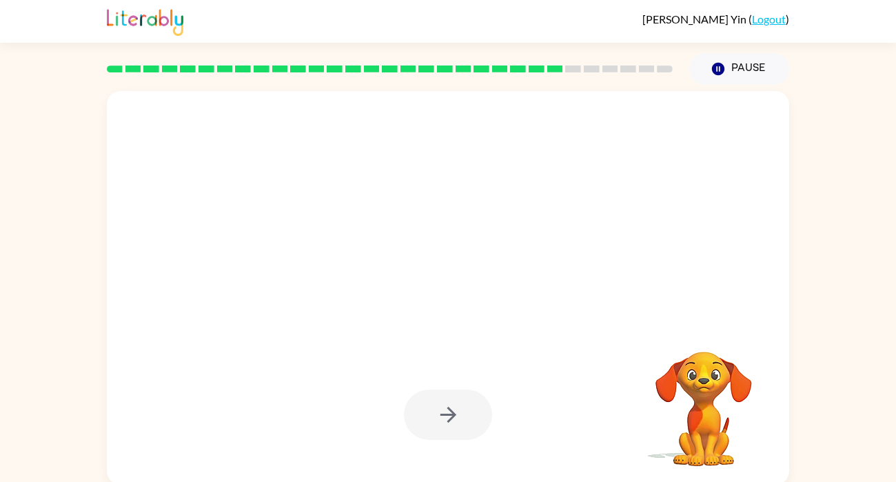
click at [441, 418] on div at bounding box center [448, 414] width 88 height 50
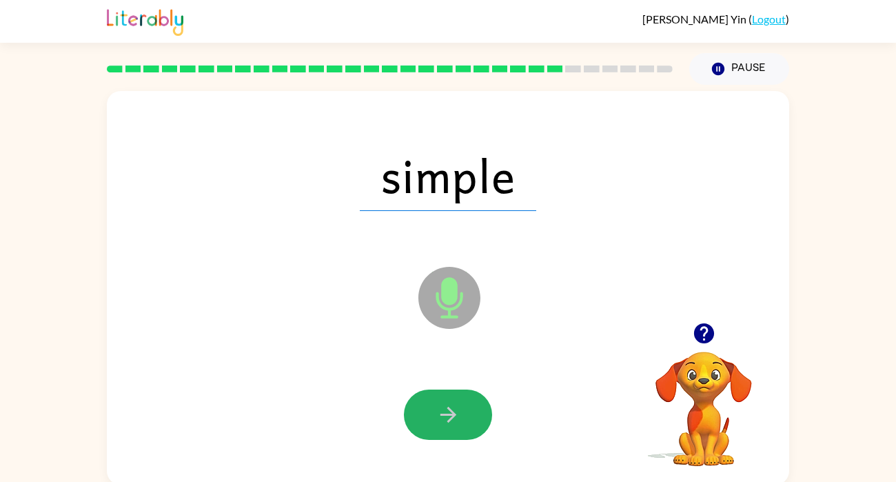
click at [441, 418] on icon "button" at bounding box center [448, 415] width 24 height 24
click at [441, 418] on div at bounding box center [448, 414] width 88 height 50
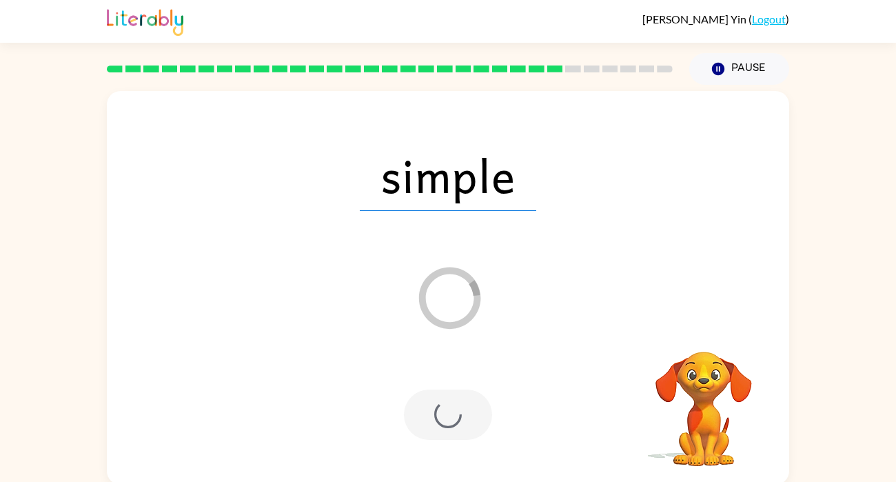
click at [441, 418] on div at bounding box center [448, 414] width 88 height 50
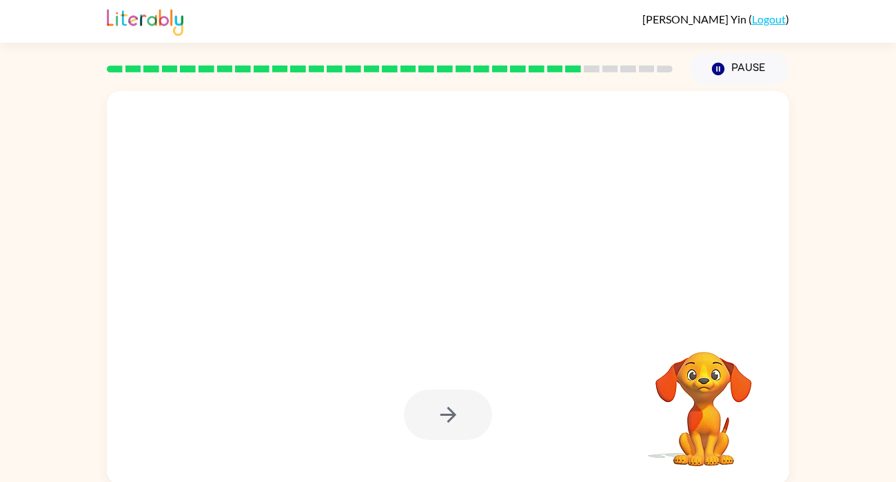
click at [440, 417] on div at bounding box center [448, 414] width 88 height 50
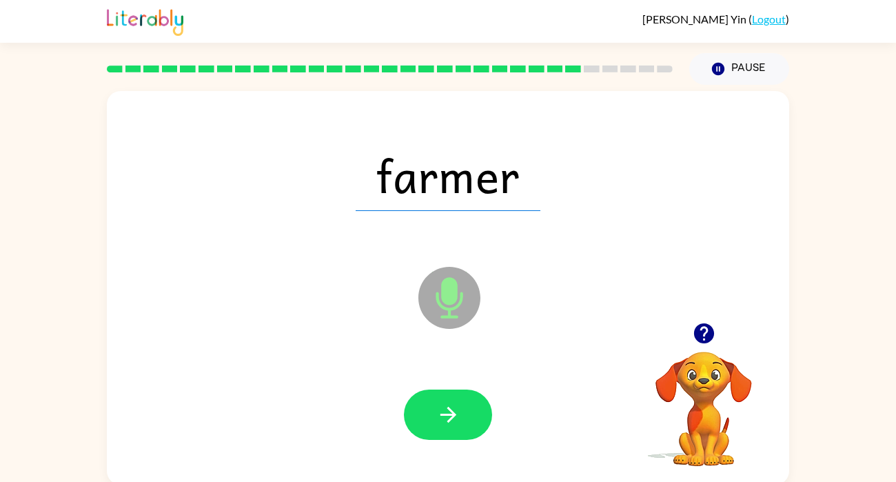
click at [440, 417] on icon "button" at bounding box center [448, 415] width 24 height 24
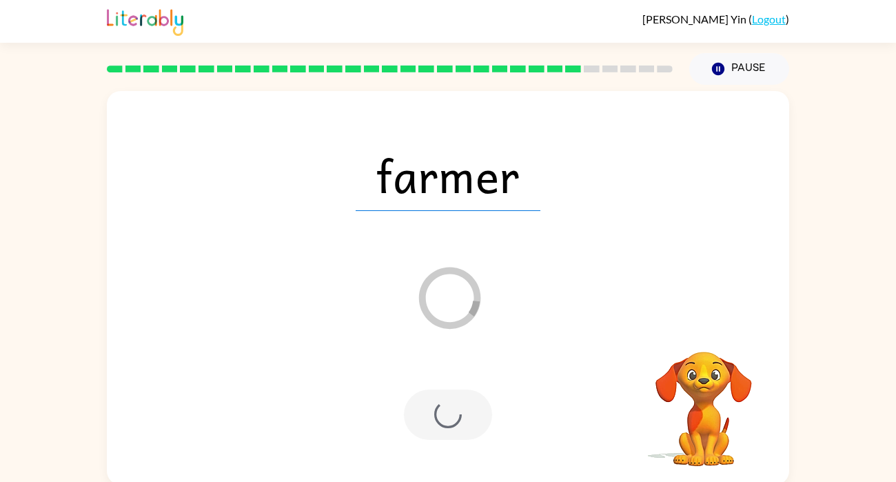
click at [440, 417] on div at bounding box center [448, 414] width 88 height 50
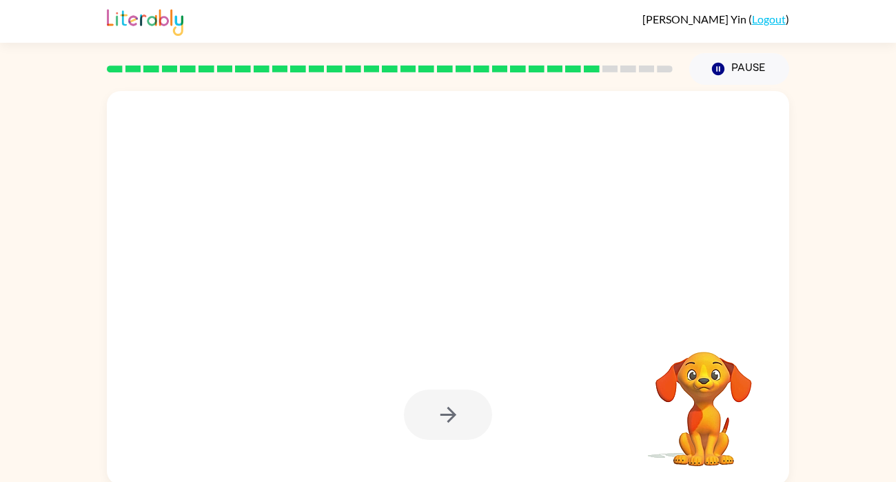
click at [440, 417] on div at bounding box center [448, 414] width 88 height 50
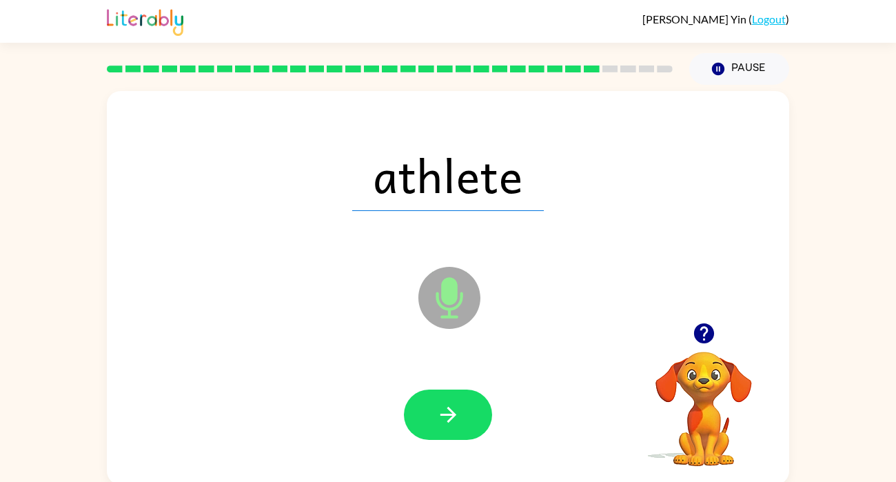
click at [440, 417] on div at bounding box center [448, 414] width 88 height 50
click at [440, 417] on icon "button" at bounding box center [448, 415] width 24 height 24
click at [440, 417] on div at bounding box center [448, 414] width 88 height 50
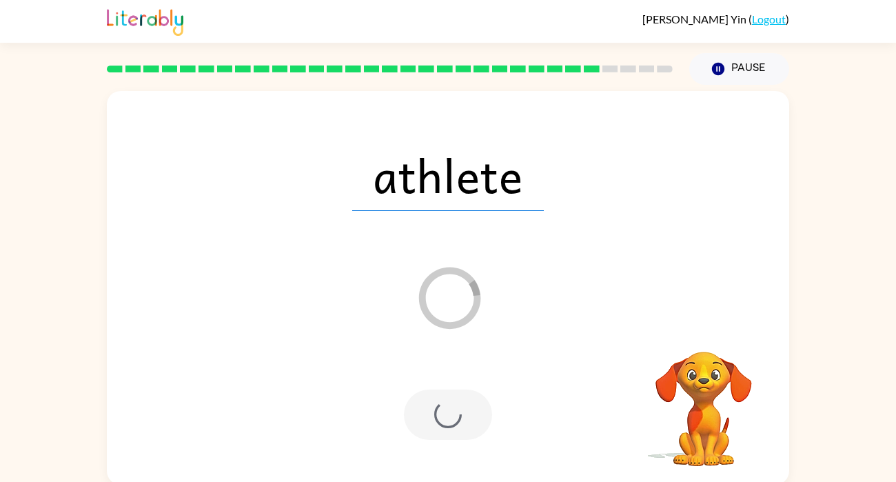
click at [440, 417] on div at bounding box center [448, 414] width 88 height 50
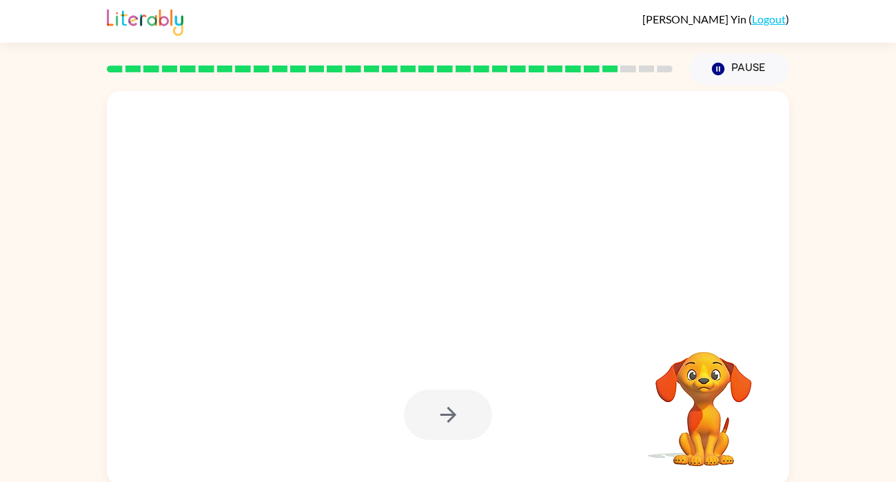
click at [440, 417] on div at bounding box center [448, 414] width 88 height 50
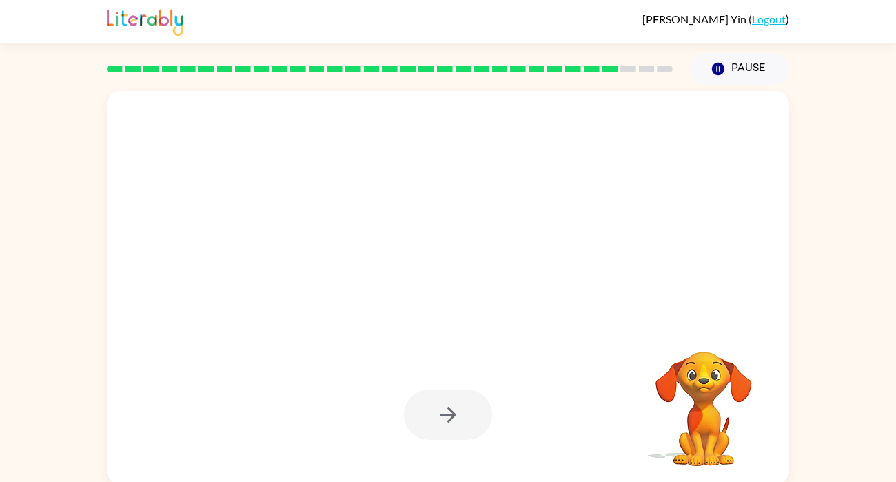
click at [440, 417] on div at bounding box center [448, 414] width 88 height 50
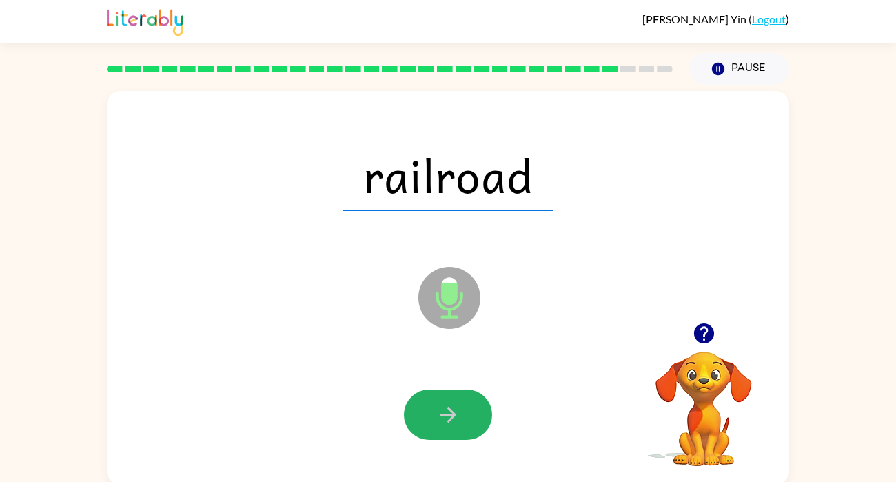
click at [440, 417] on icon "button" at bounding box center [448, 415] width 24 height 24
click at [440, 417] on div at bounding box center [448, 414] width 88 height 50
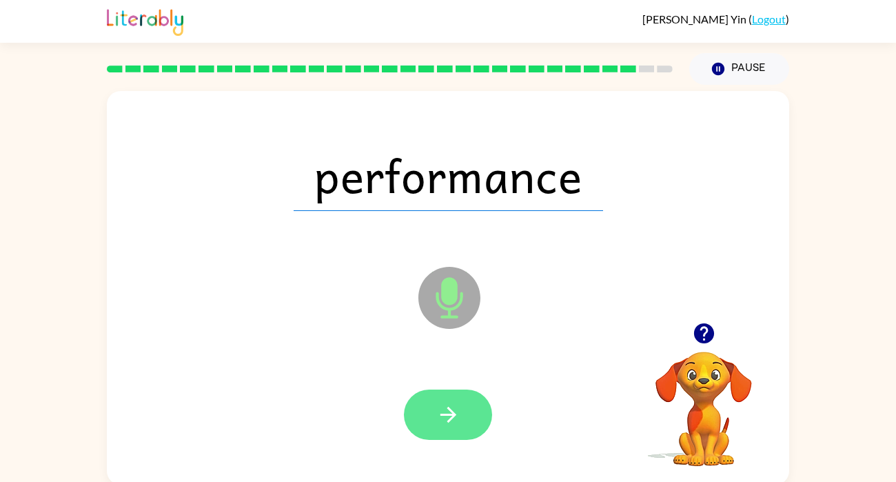
click at [447, 412] on icon "button" at bounding box center [448, 415] width 24 height 24
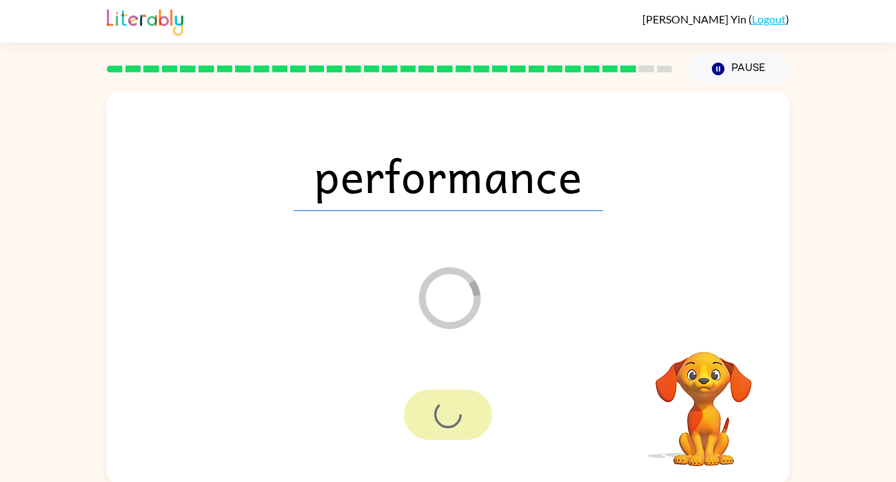
click at [445, 425] on div at bounding box center [448, 414] width 88 height 50
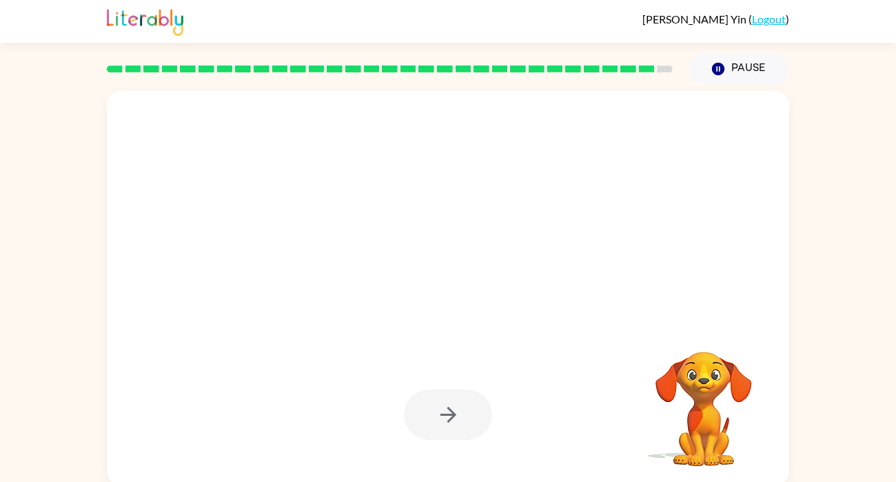
click at [437, 414] on div at bounding box center [448, 414] width 88 height 50
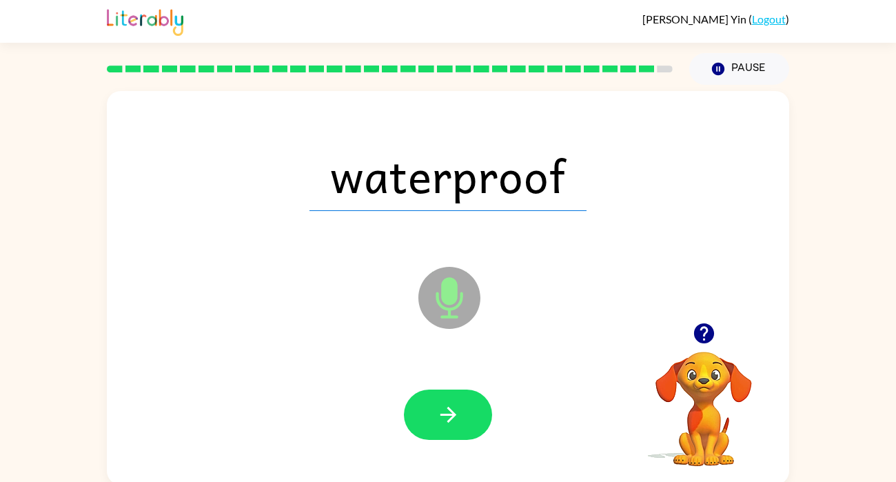
click at [437, 414] on icon "button" at bounding box center [448, 415] width 24 height 24
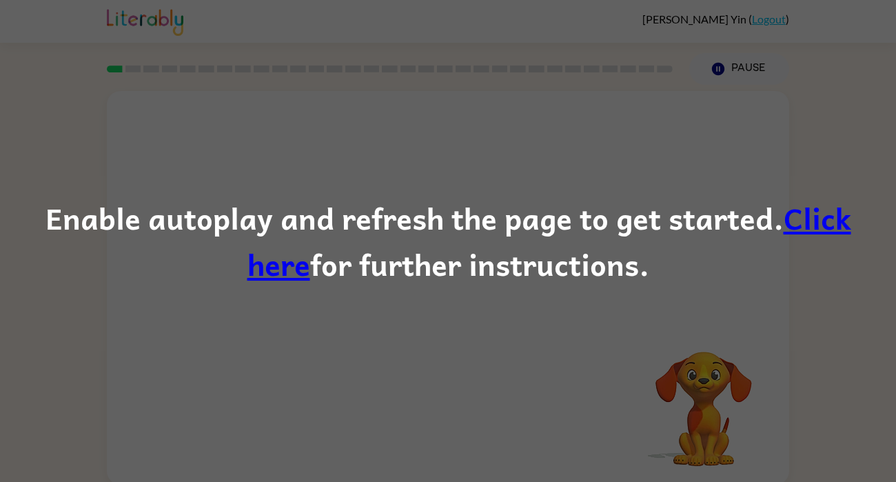
click at [846, 217] on link "Click here" at bounding box center [549, 240] width 604 height 93
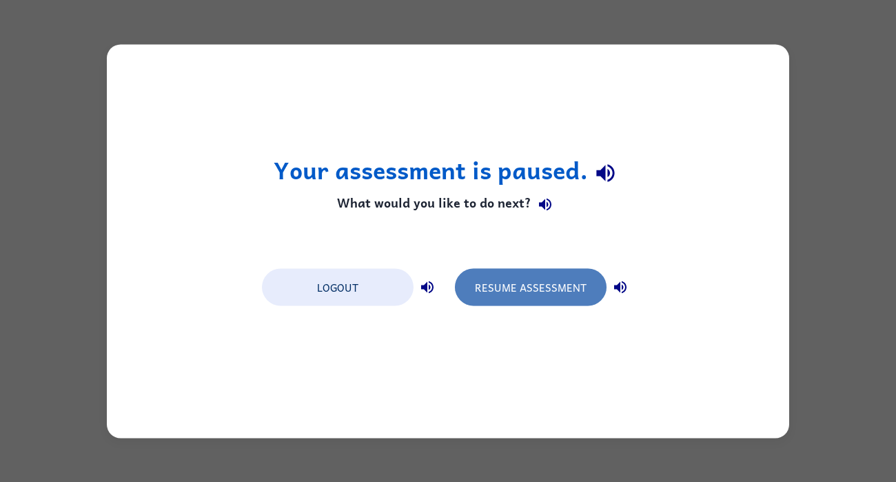
click at [487, 277] on button "Resume Assessment" at bounding box center [531, 286] width 152 height 37
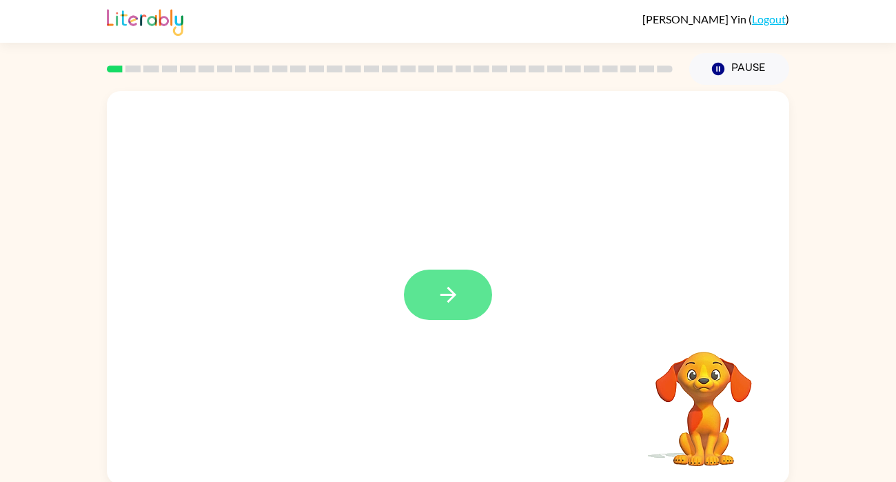
click at [452, 296] on icon "button" at bounding box center [448, 295] width 16 height 16
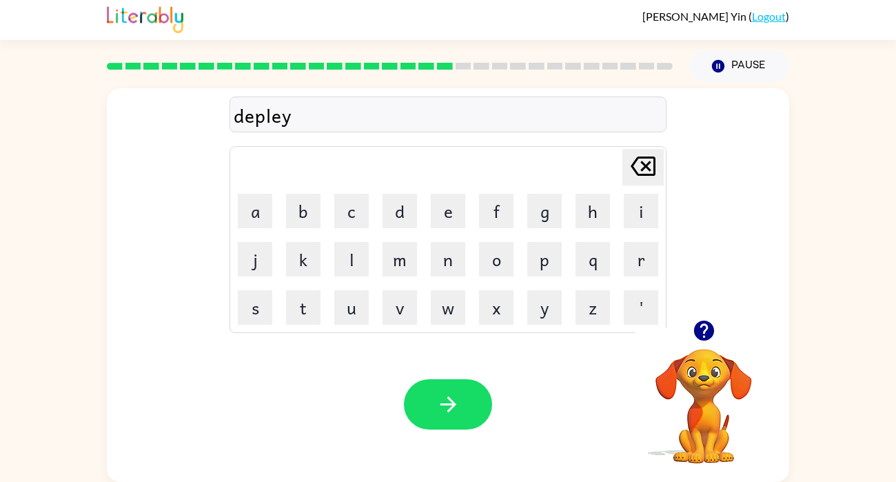
click at [700, 331] on icon "button" at bounding box center [703, 331] width 20 height 20
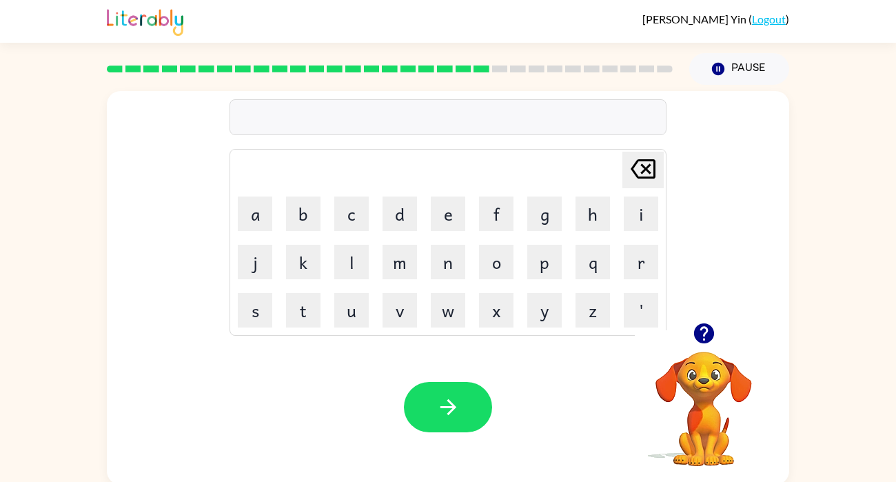
click at [707, 336] on icon "button" at bounding box center [703, 333] width 20 height 20
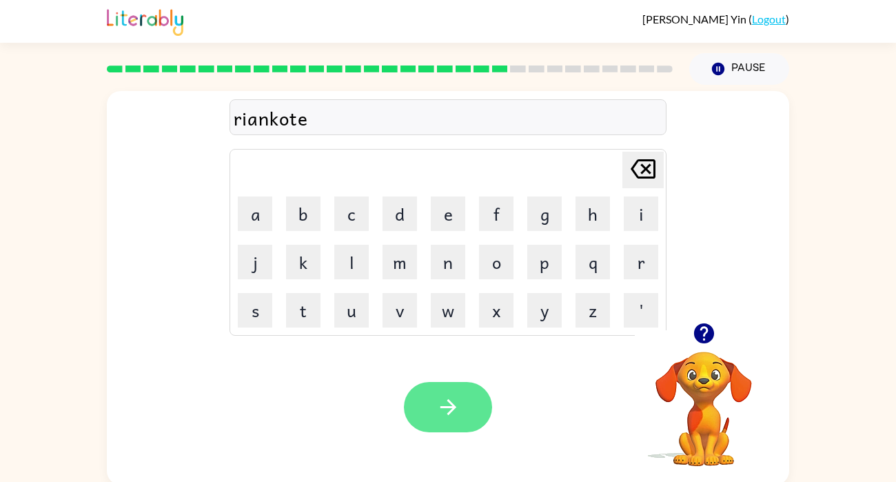
click at [456, 405] on icon "button" at bounding box center [448, 407] width 24 height 24
click at [456, 405] on div at bounding box center [448, 407] width 88 height 50
click at [445, 93] on div "riankote [PERSON_NAME] last character input a b c d e f g h i j k l m n o p q r…" at bounding box center [448, 207] width 437 height 257
click at [458, 119] on div "riankote" at bounding box center [448, 117] width 429 height 29
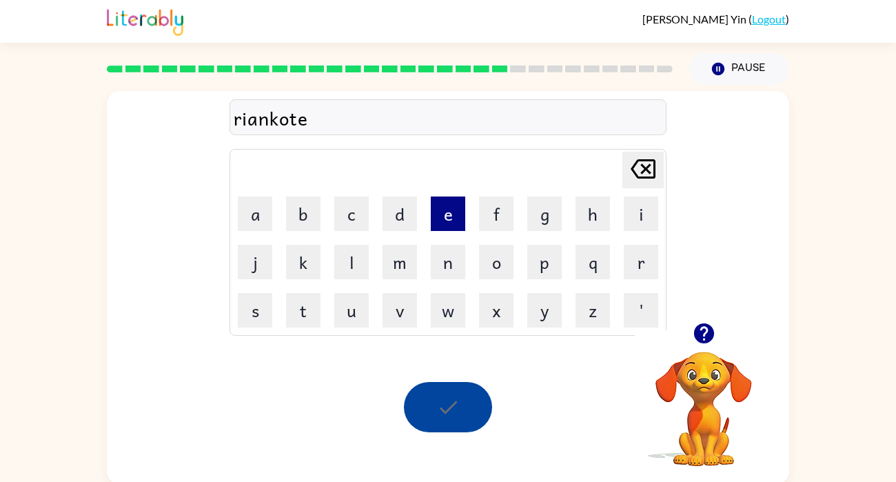
click at [445, 225] on button "e" at bounding box center [448, 213] width 34 height 34
click at [657, 160] on icon "[PERSON_NAME] last character input" at bounding box center [643, 168] width 33 height 33
click at [450, 410] on div at bounding box center [448, 407] width 88 height 50
click at [416, 423] on div at bounding box center [448, 407] width 88 height 50
click at [445, 445] on div "Your browser must support playing .mp4 files to use Literably. Please try using…" at bounding box center [448, 406] width 682 height 155
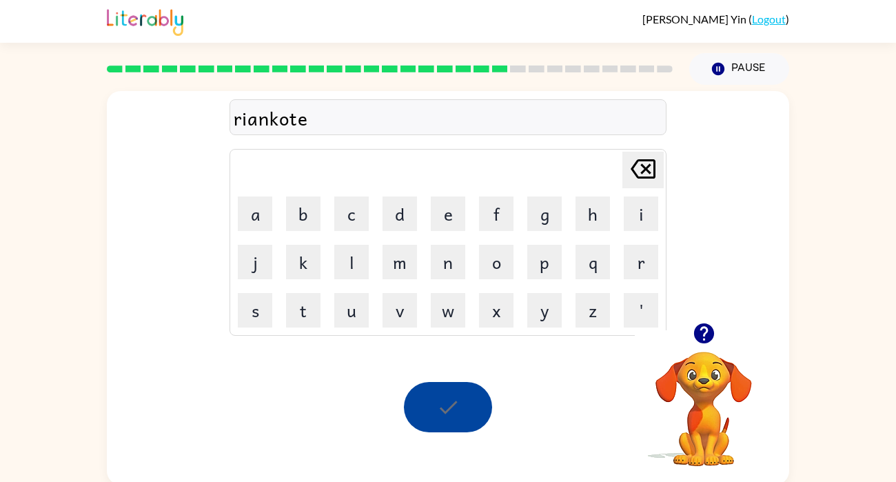
click at [466, 438] on div "Your browser must support playing .mp4 files to use Literably. Please try using…" at bounding box center [448, 406] width 682 height 155
click at [694, 304] on div "riankote [PERSON_NAME] last character input a b c d e f g h i j k l m n o p q r…" at bounding box center [448, 207] width 682 height 232
click at [627, 402] on div "Your browser must support playing .mp4 files to use Literably. Please try using…" at bounding box center [448, 406] width 682 height 155
click at [627, 403] on div "Your browser must support playing .mp4 files to use Literably. Please try using…" at bounding box center [448, 406] width 682 height 155
click at [718, 448] on video "Your browser must support playing .mp4 files to use Literably. Please try using…" at bounding box center [704, 399] width 138 height 138
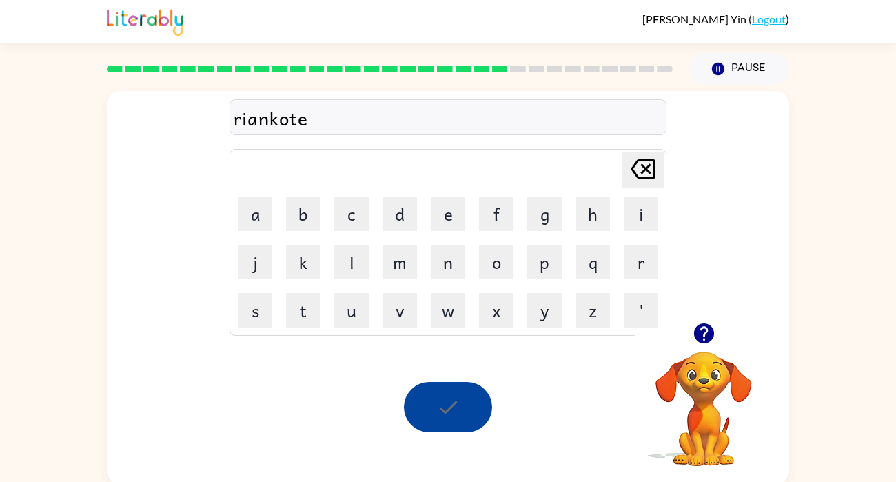
click at [718, 448] on video "Your browser must support playing .mp4 files to use Literably. Please try using…" at bounding box center [704, 399] width 138 height 138
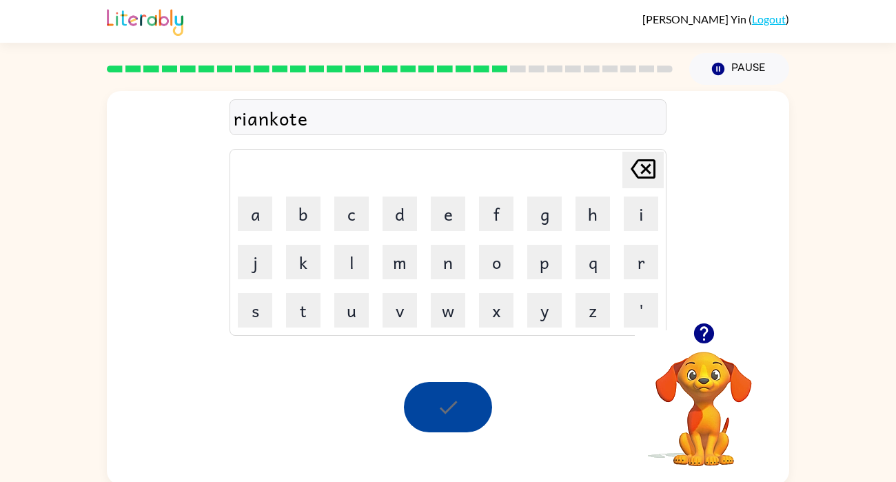
click at [718, 448] on video "Your browser must support playing .mp4 files to use Literably. Please try using…" at bounding box center [704, 399] width 138 height 138
click at [755, 437] on video "Your browser must support playing .mp4 files to use Literably. Please try using…" at bounding box center [704, 399] width 138 height 138
click at [755, 438] on video "Your browser must support playing .mp4 files to use Literably. Please try using…" at bounding box center [704, 399] width 138 height 138
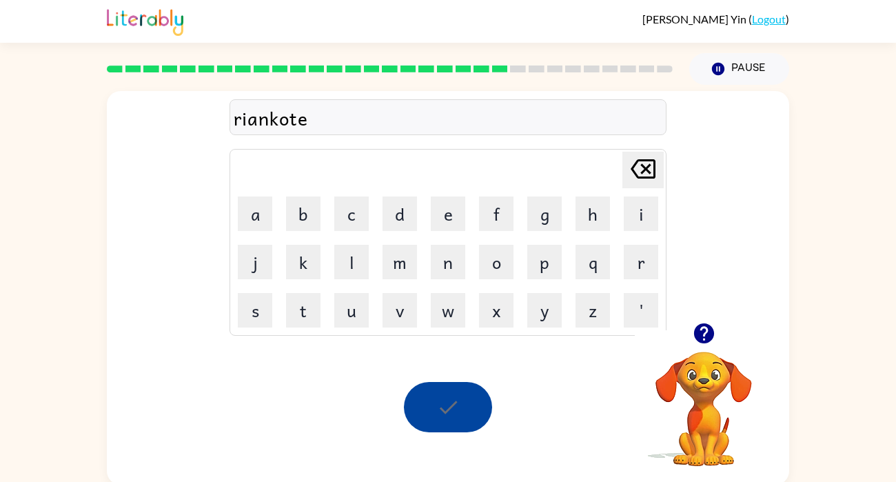
click at [755, 438] on video "Your browser must support playing .mp4 files to use Literably. Please try using…" at bounding box center [704, 399] width 138 height 138
click at [461, 399] on div at bounding box center [448, 407] width 88 height 50
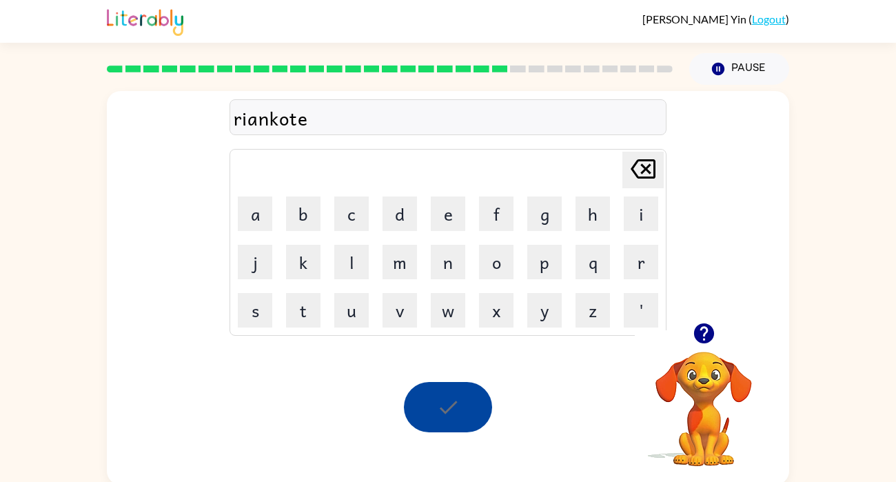
click at [461, 399] on div at bounding box center [448, 407] width 88 height 50
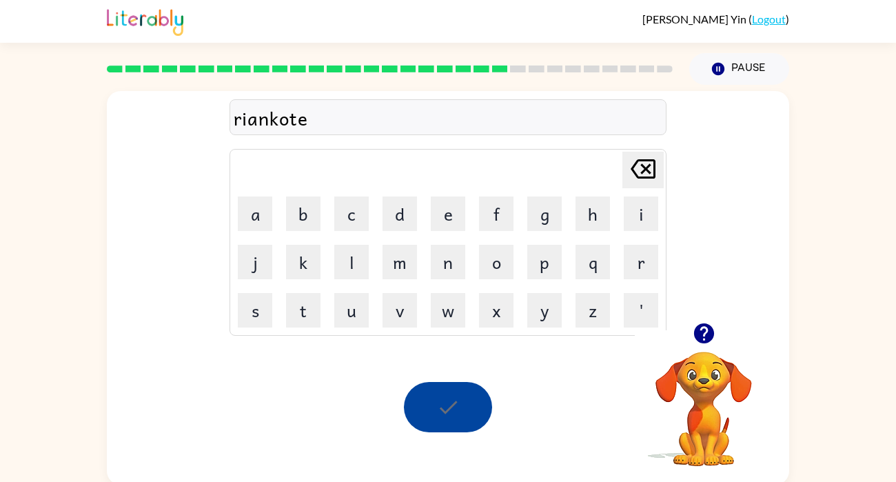
click at [461, 399] on div at bounding box center [448, 407] width 88 height 50
click at [703, 332] on icon "button" at bounding box center [703, 333] width 20 height 20
click at [365, 116] on div "riankote" at bounding box center [448, 117] width 429 height 29
click at [352, 124] on div "riankote" at bounding box center [448, 117] width 429 height 29
click at [311, 118] on div "riankote" at bounding box center [448, 117] width 429 height 29
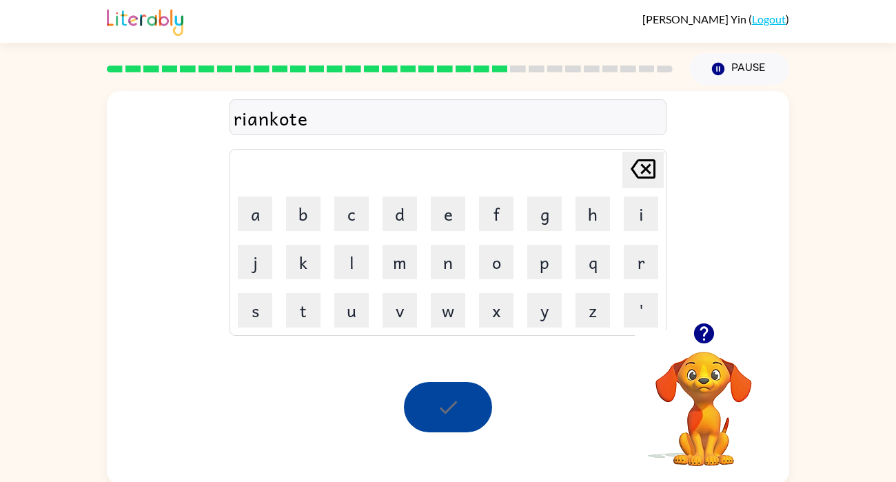
click at [311, 118] on div "riankote" at bounding box center [448, 117] width 429 height 29
click at [720, 74] on icon "button" at bounding box center [718, 69] width 12 height 12
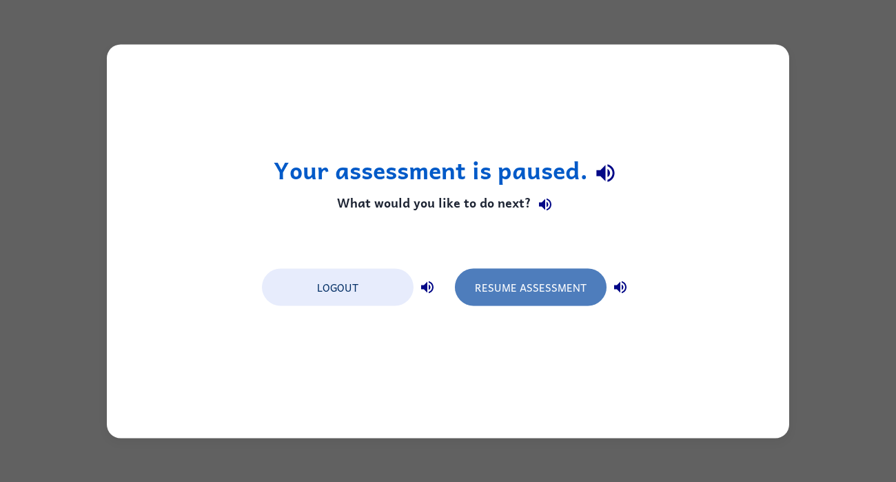
click at [527, 287] on button "Resume Assessment" at bounding box center [531, 286] width 152 height 37
